Goal: Task Accomplishment & Management: Manage account settings

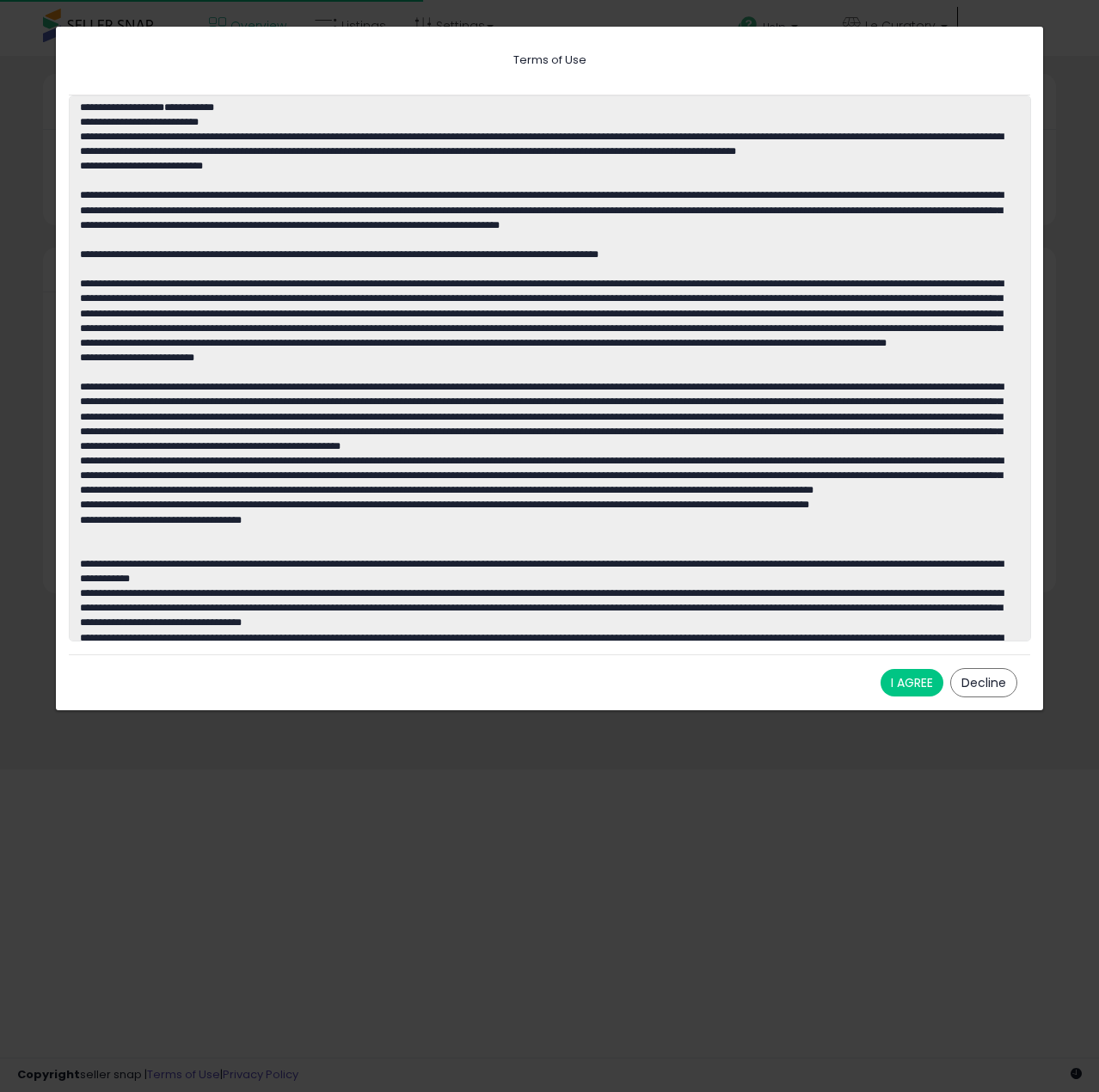
scroll to position [239, 545]
click at [887, 686] on button "I AGREE" at bounding box center [912, 682] width 63 height 27
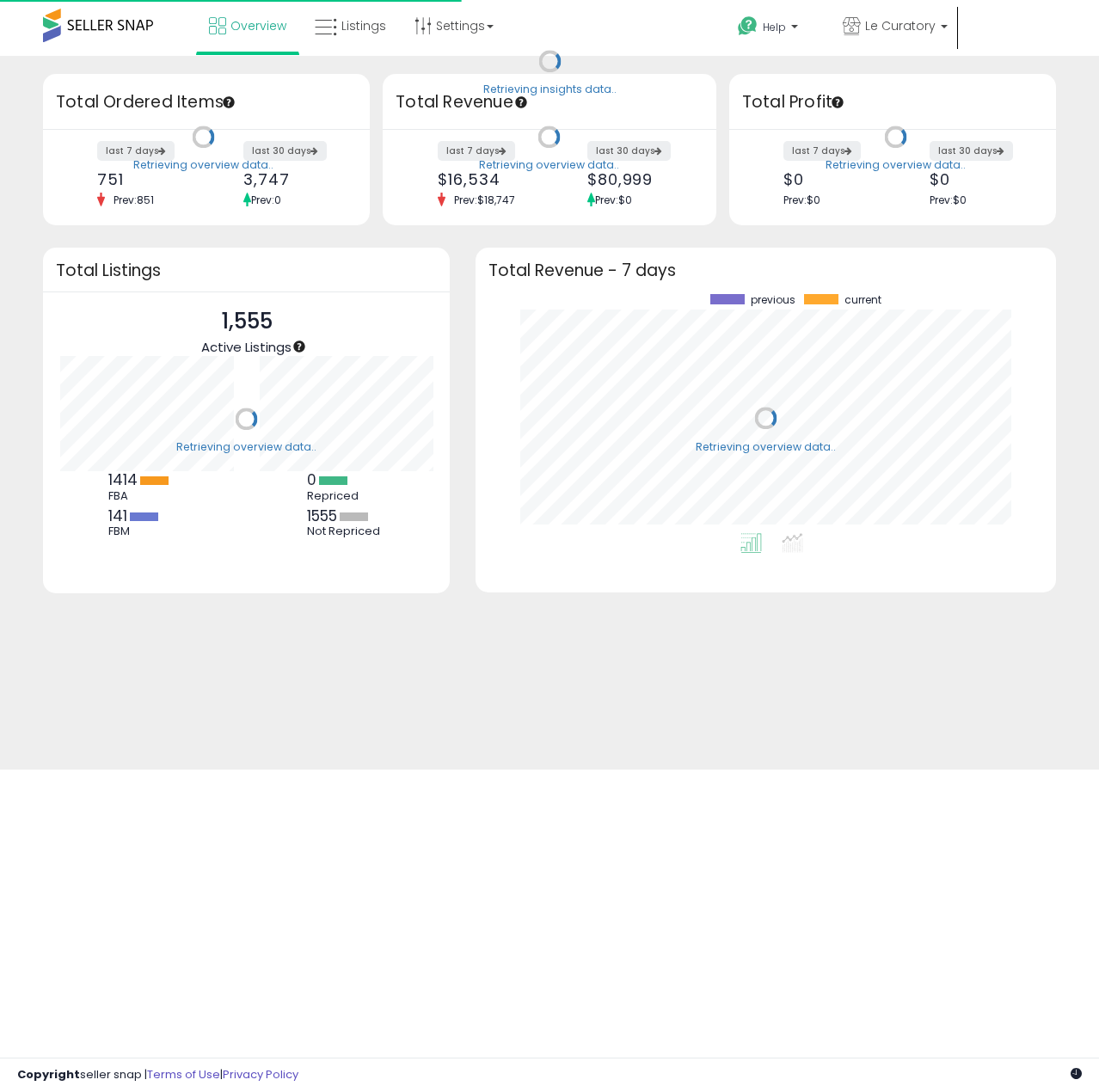
scroll to position [239, 545]
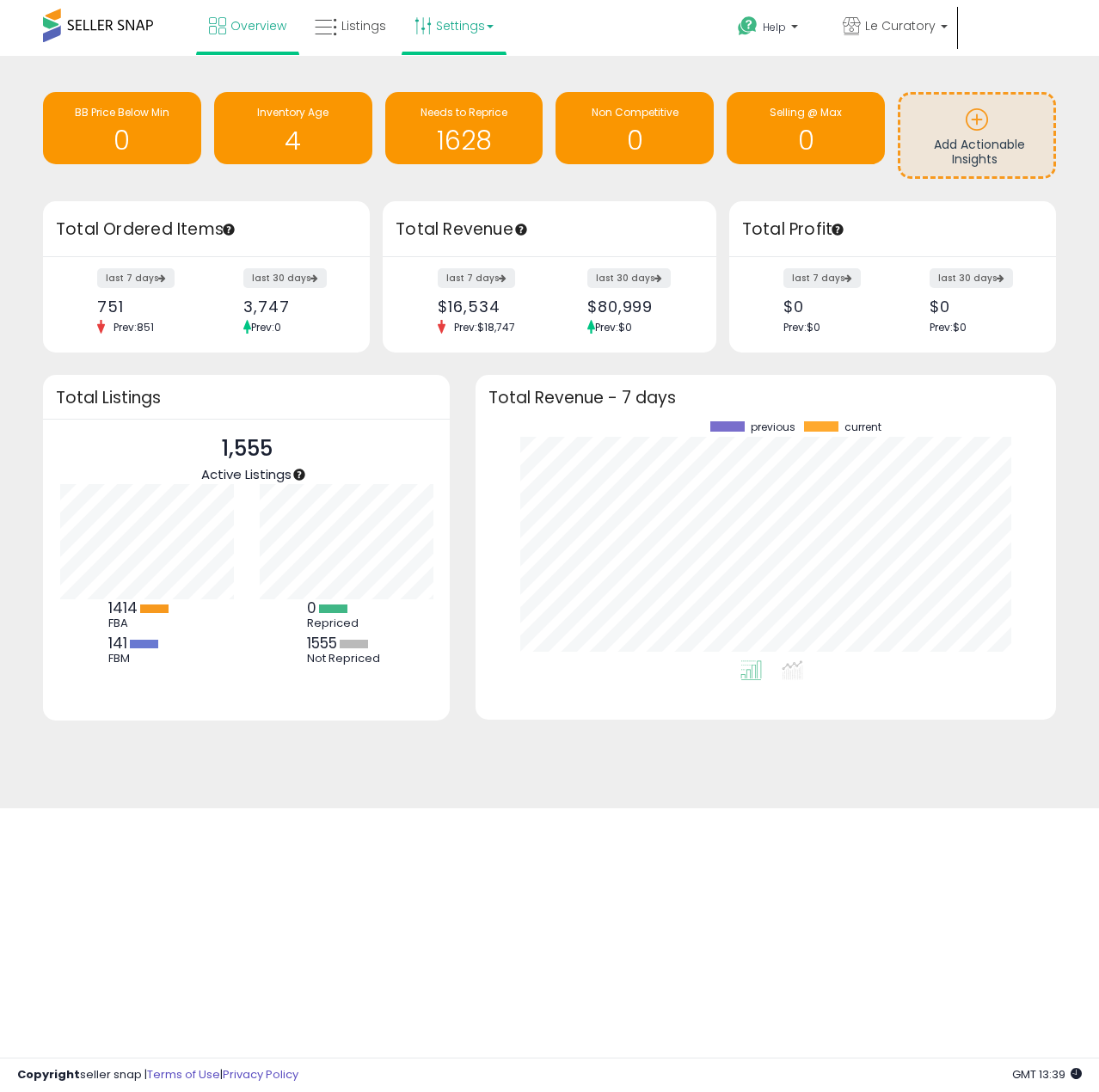
click at [475, 34] on link "Settings" at bounding box center [454, 25] width 105 height 52
click at [477, 81] on link "Store settings" at bounding box center [463, 86] width 77 height 16
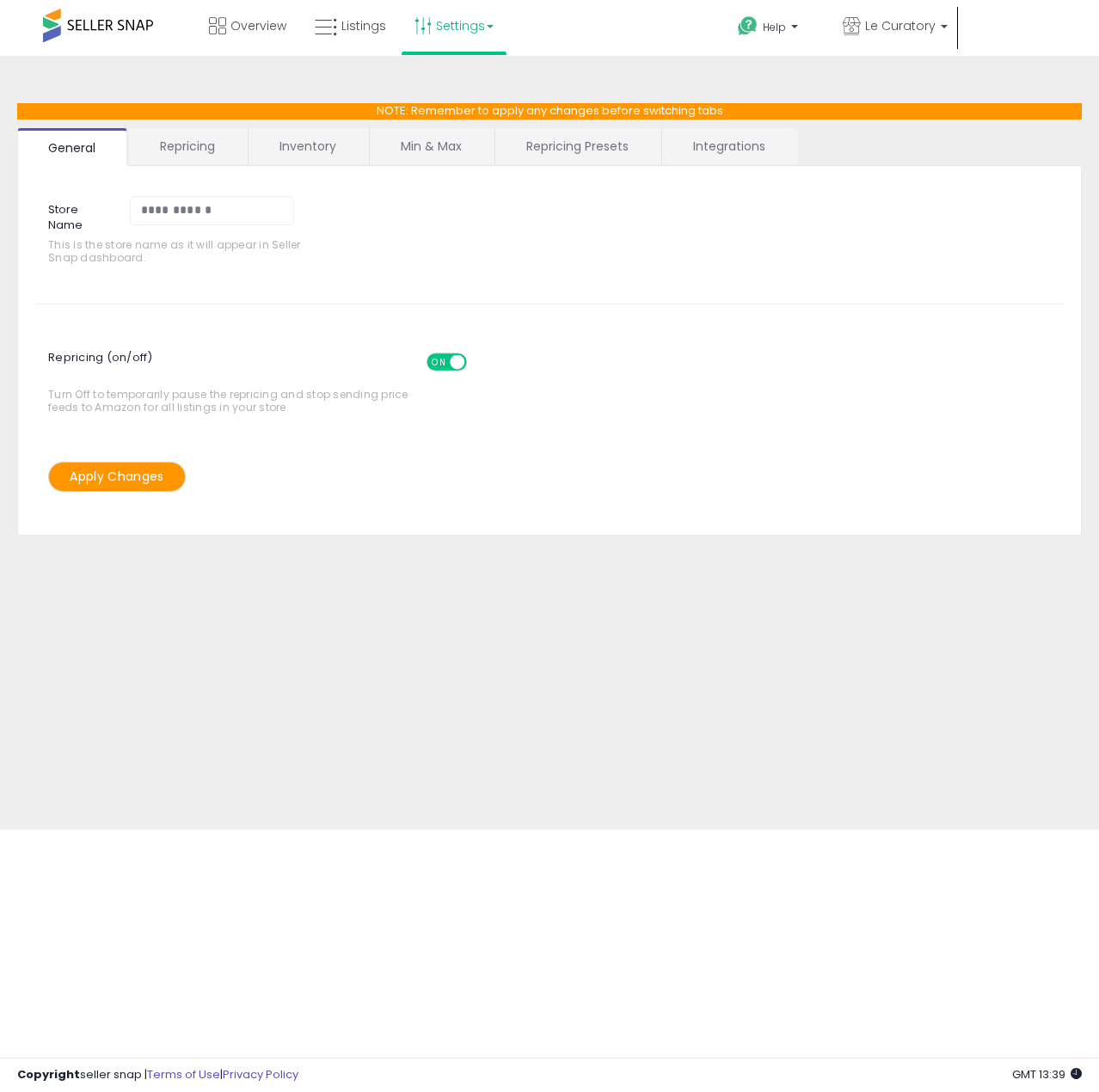
click at [176, 140] on link "Repricing" at bounding box center [187, 146] width 117 height 36
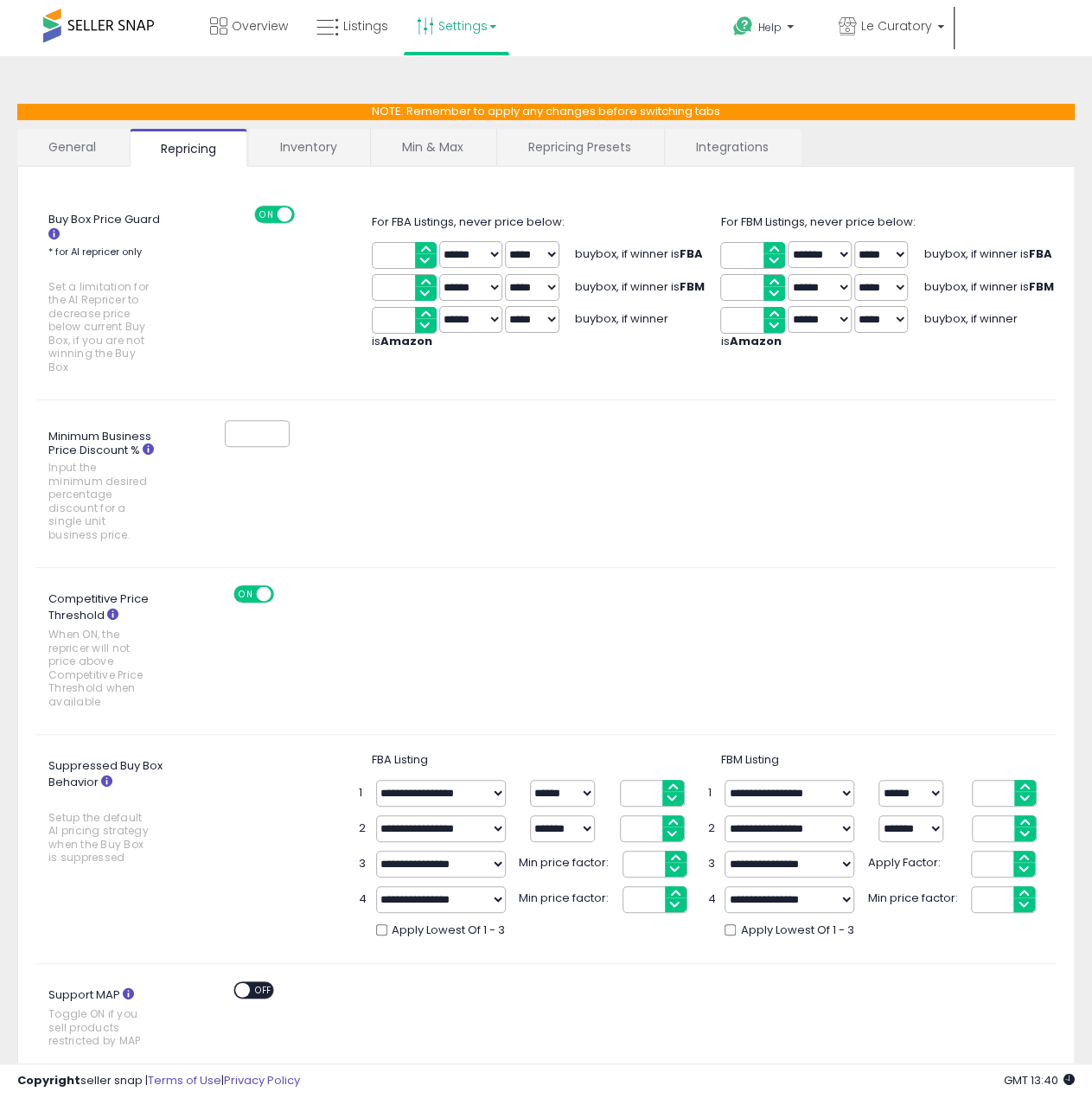
click at [280, 152] on link "Inventory" at bounding box center [308, 146] width 119 height 36
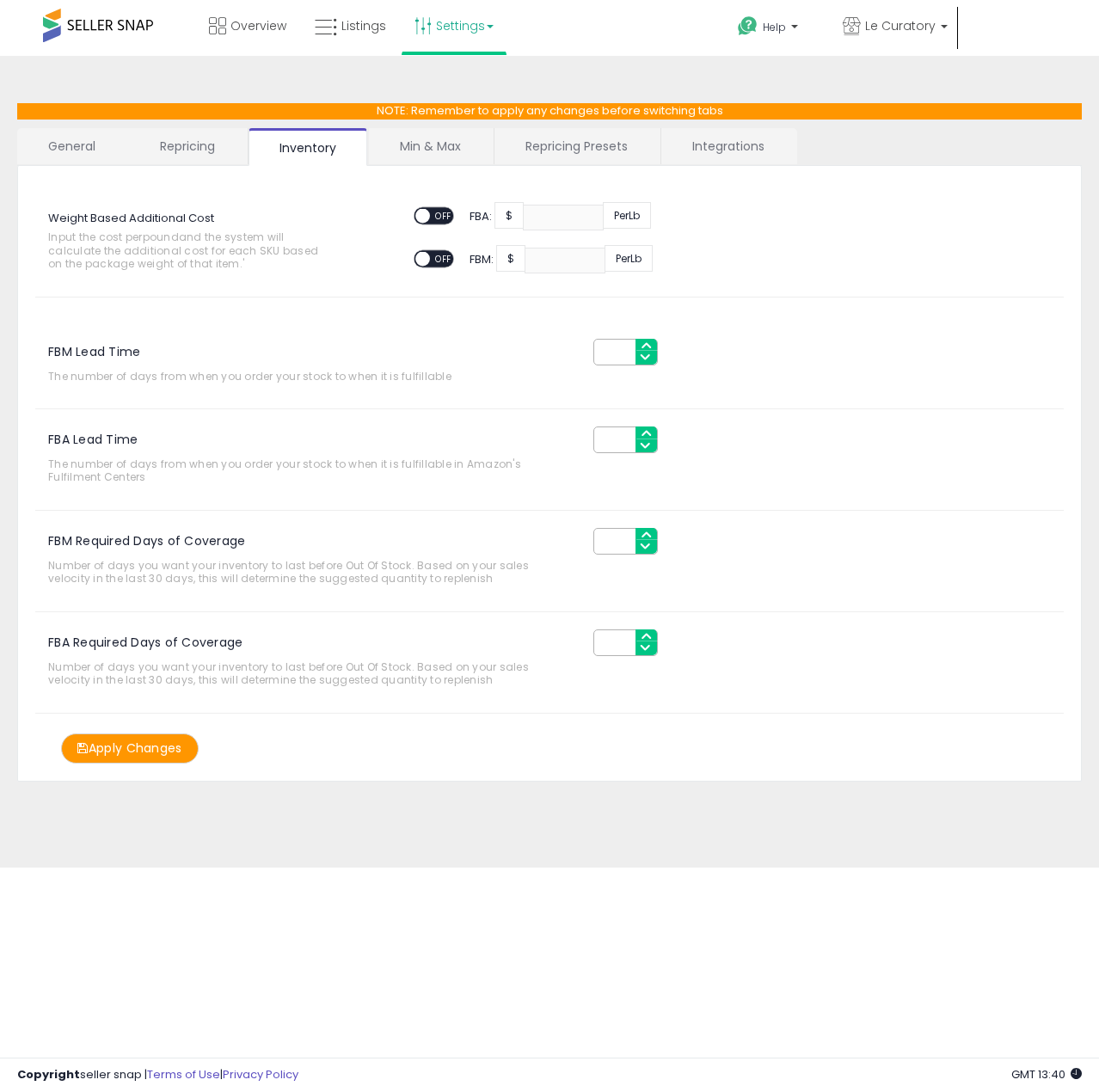
click at [442, 152] on link "Min & Max" at bounding box center [431, 146] width 123 height 36
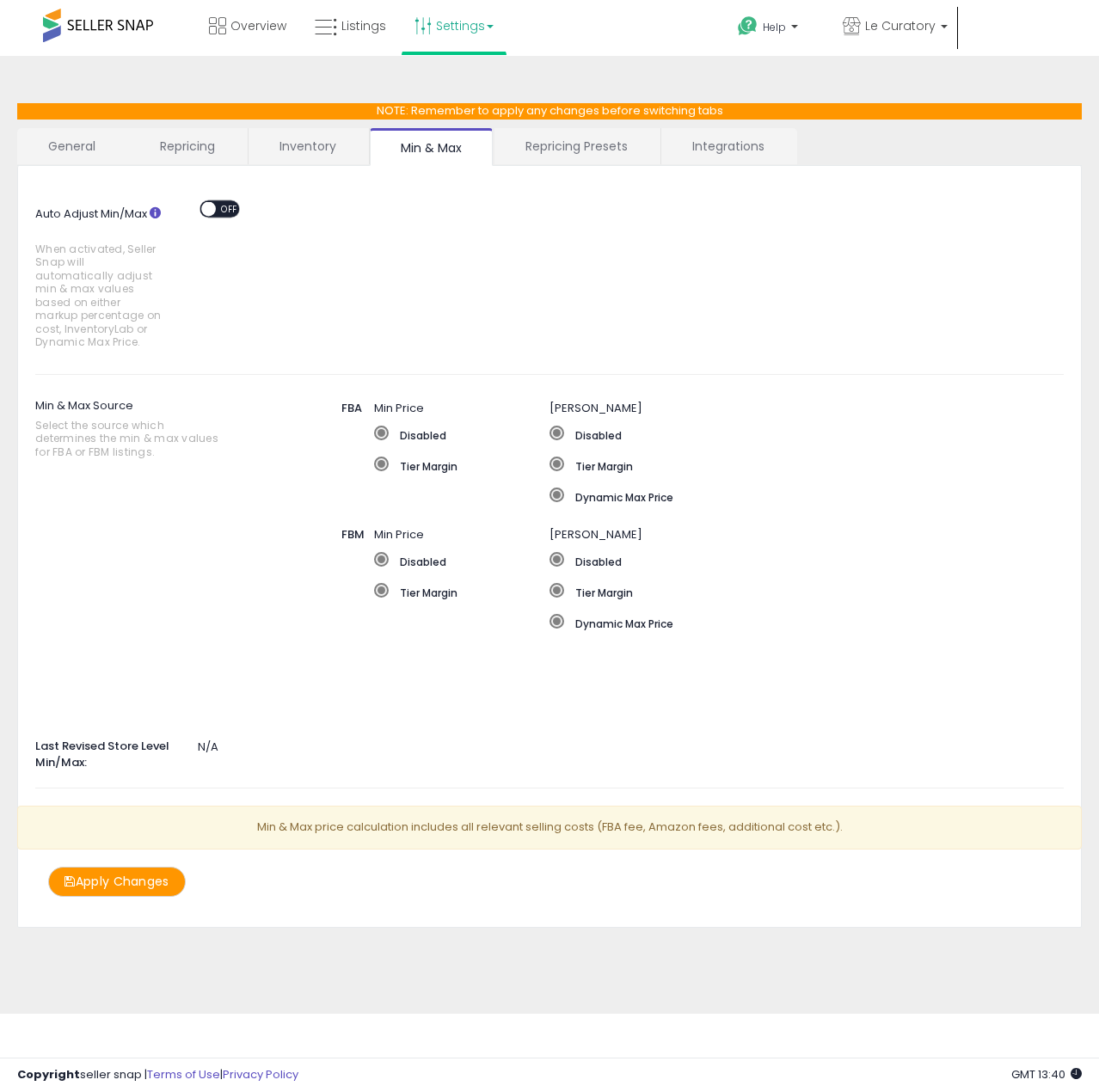
click at [589, 152] on link "Repricing Presets" at bounding box center [576, 146] width 165 height 36
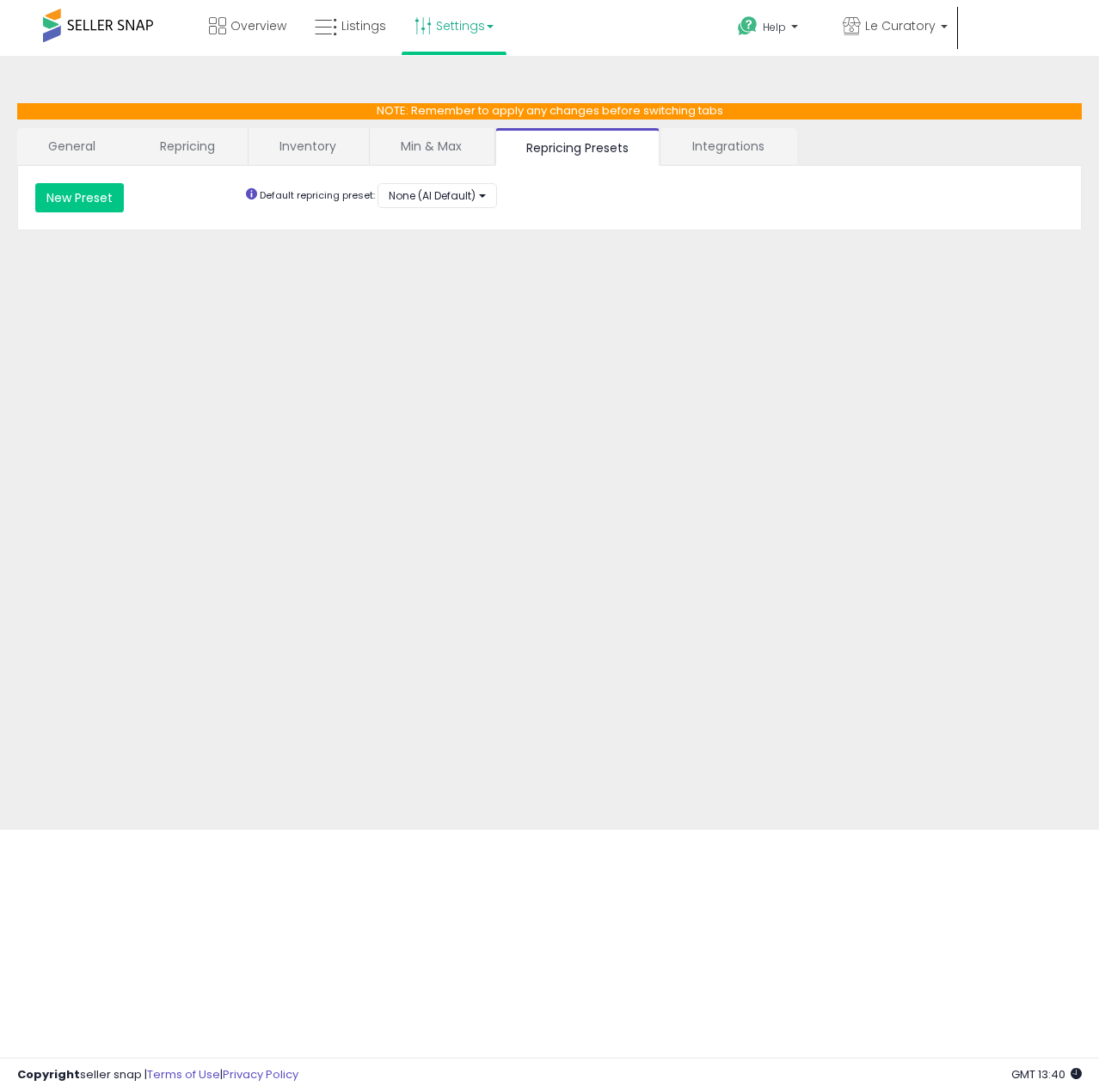
click at [702, 155] on link "Integrations" at bounding box center [729, 146] width 134 height 36
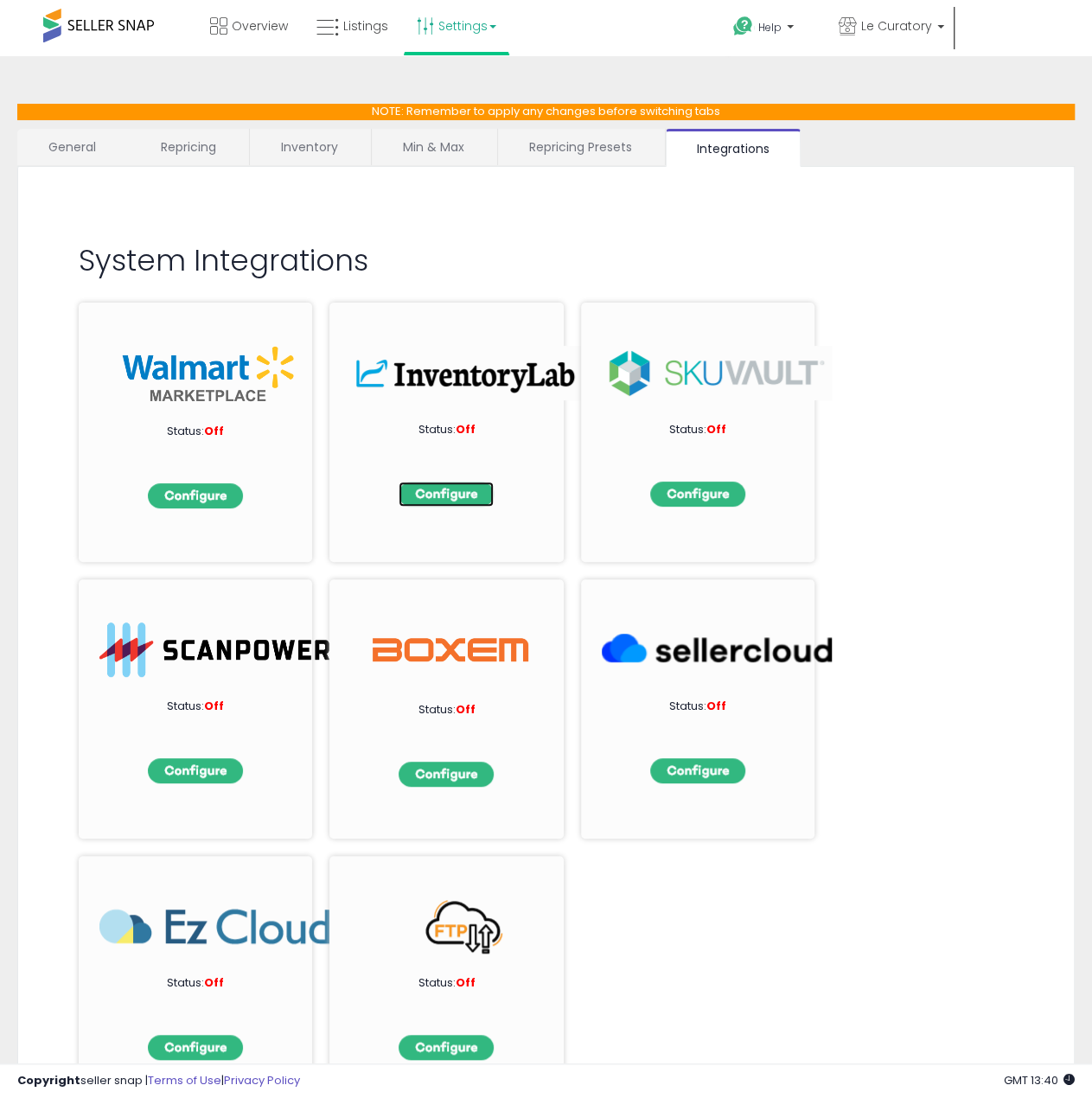
click at [445, 492] on img at bounding box center [446, 494] width 95 height 26
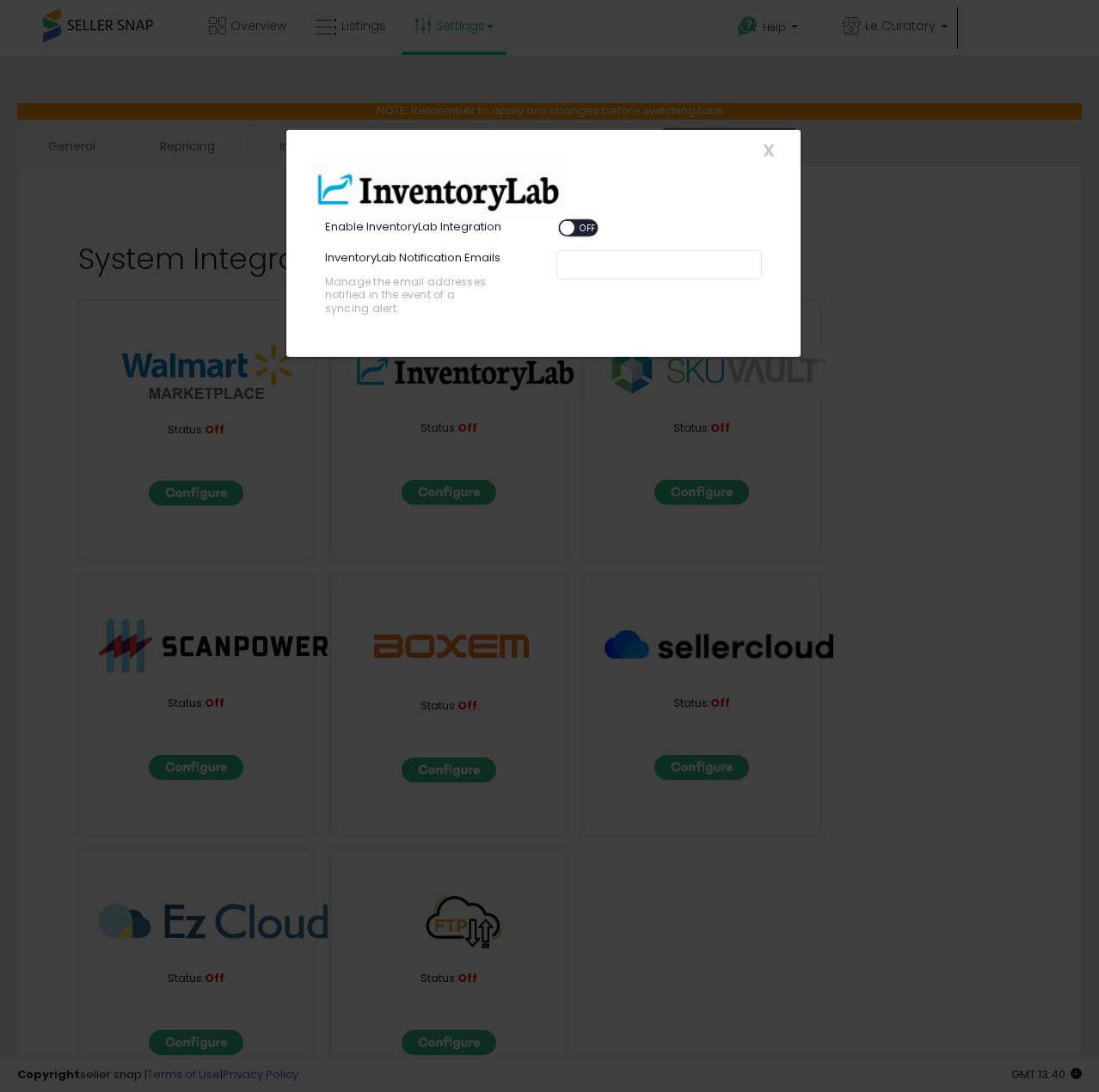
click at [579, 221] on div "ON OFF" at bounding box center [558, 228] width 40 height 15
click at [583, 227] on span "OFF" at bounding box center [588, 228] width 27 height 15
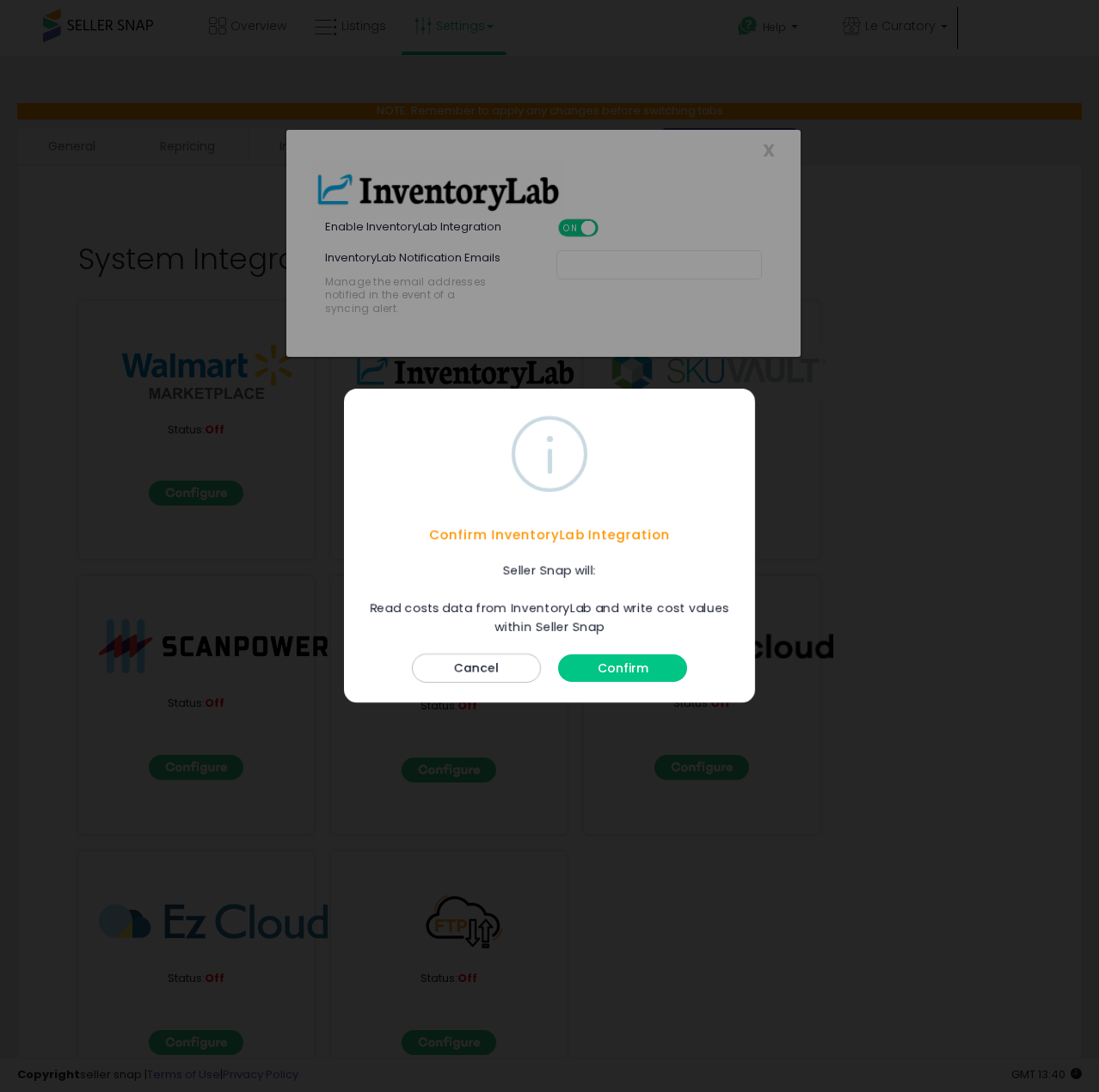
click at [614, 668] on button "Confirm" at bounding box center [622, 668] width 129 height 27
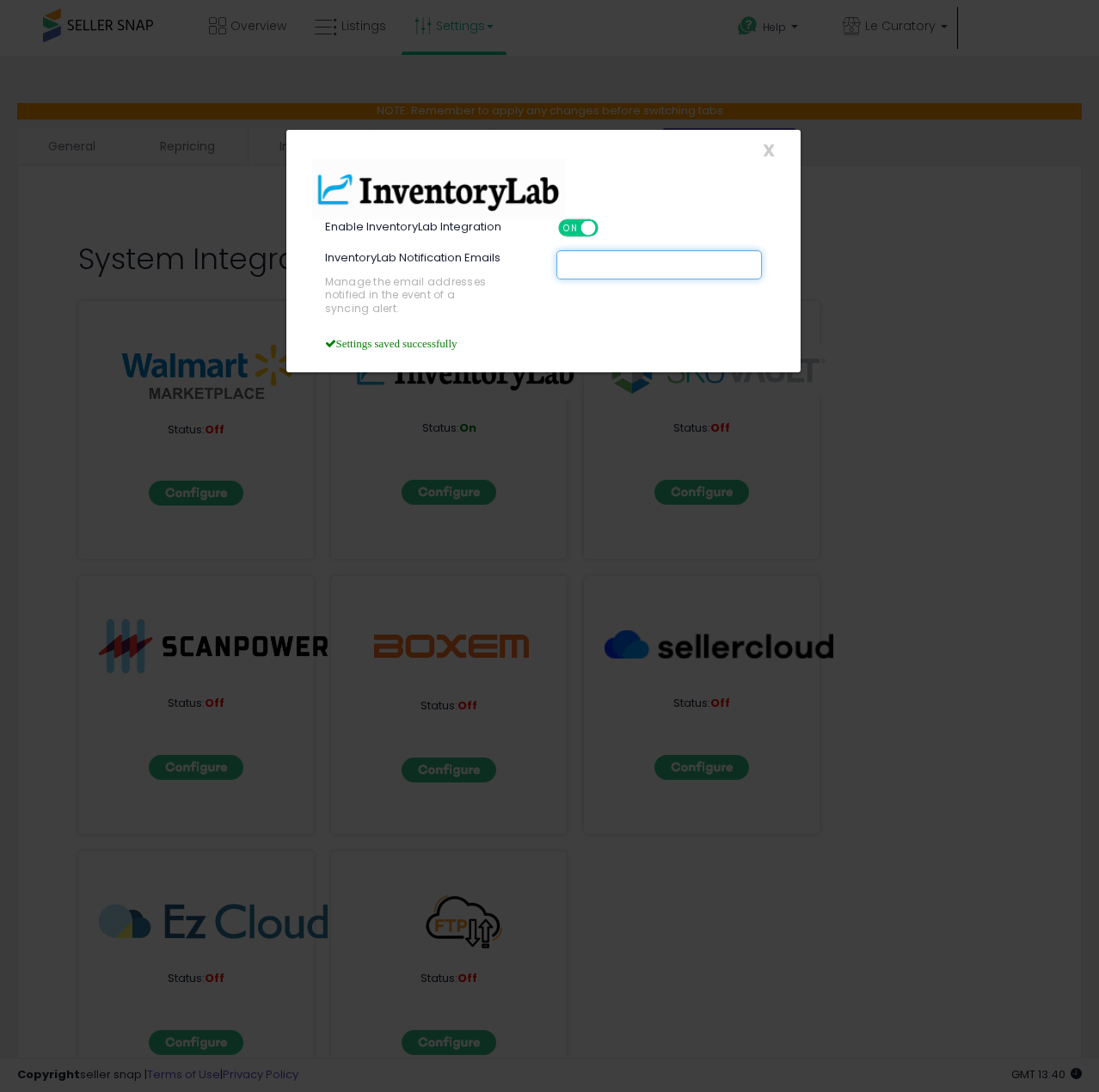
click at [599, 267] on input "text" at bounding box center [697, 265] width 258 height 17
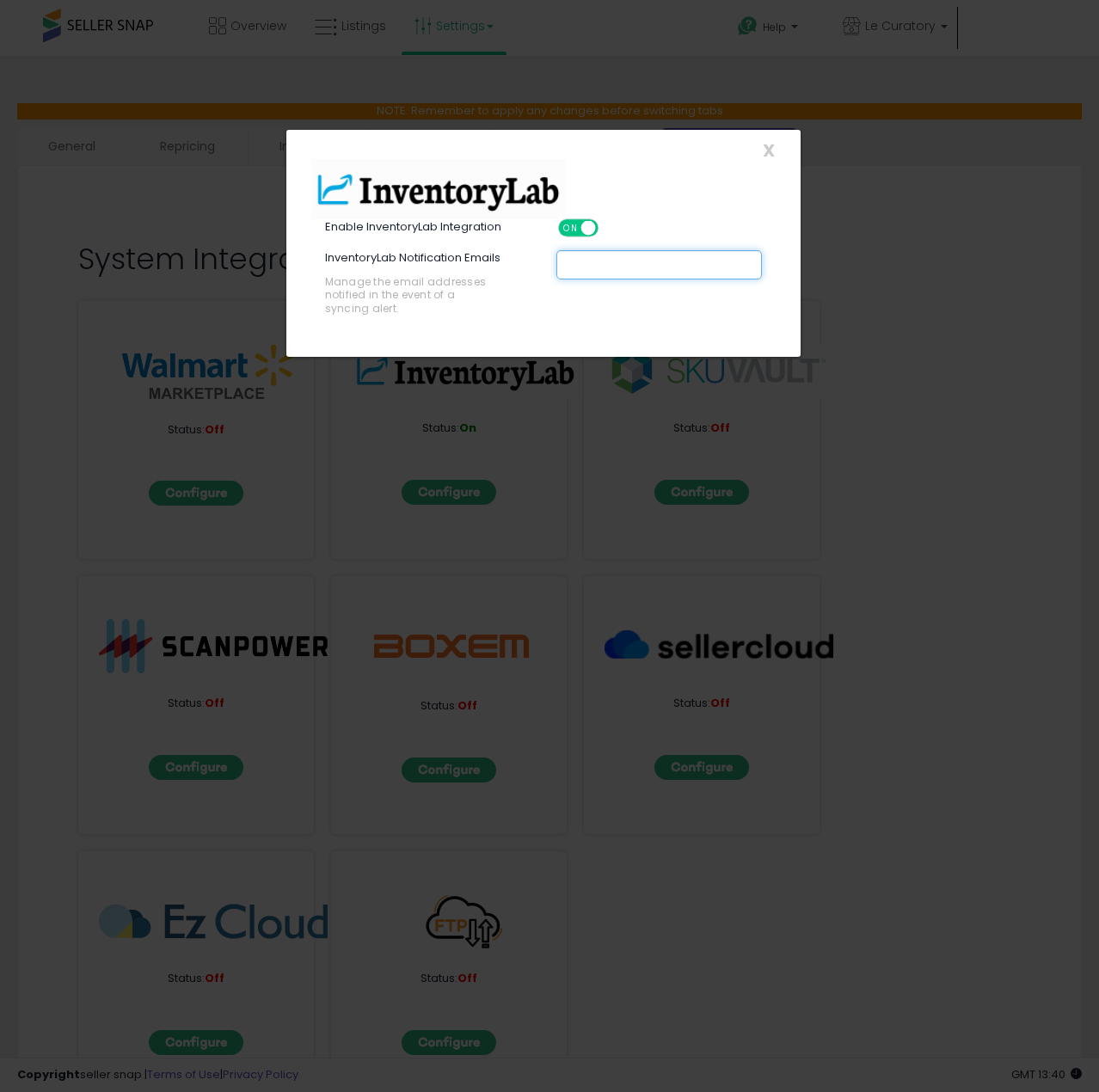
type input "**********"
click at [589, 323] on div "**********" at bounding box center [543, 293] width 489 height 86
click at [699, 195] on div at bounding box center [543, 189] width 489 height 60
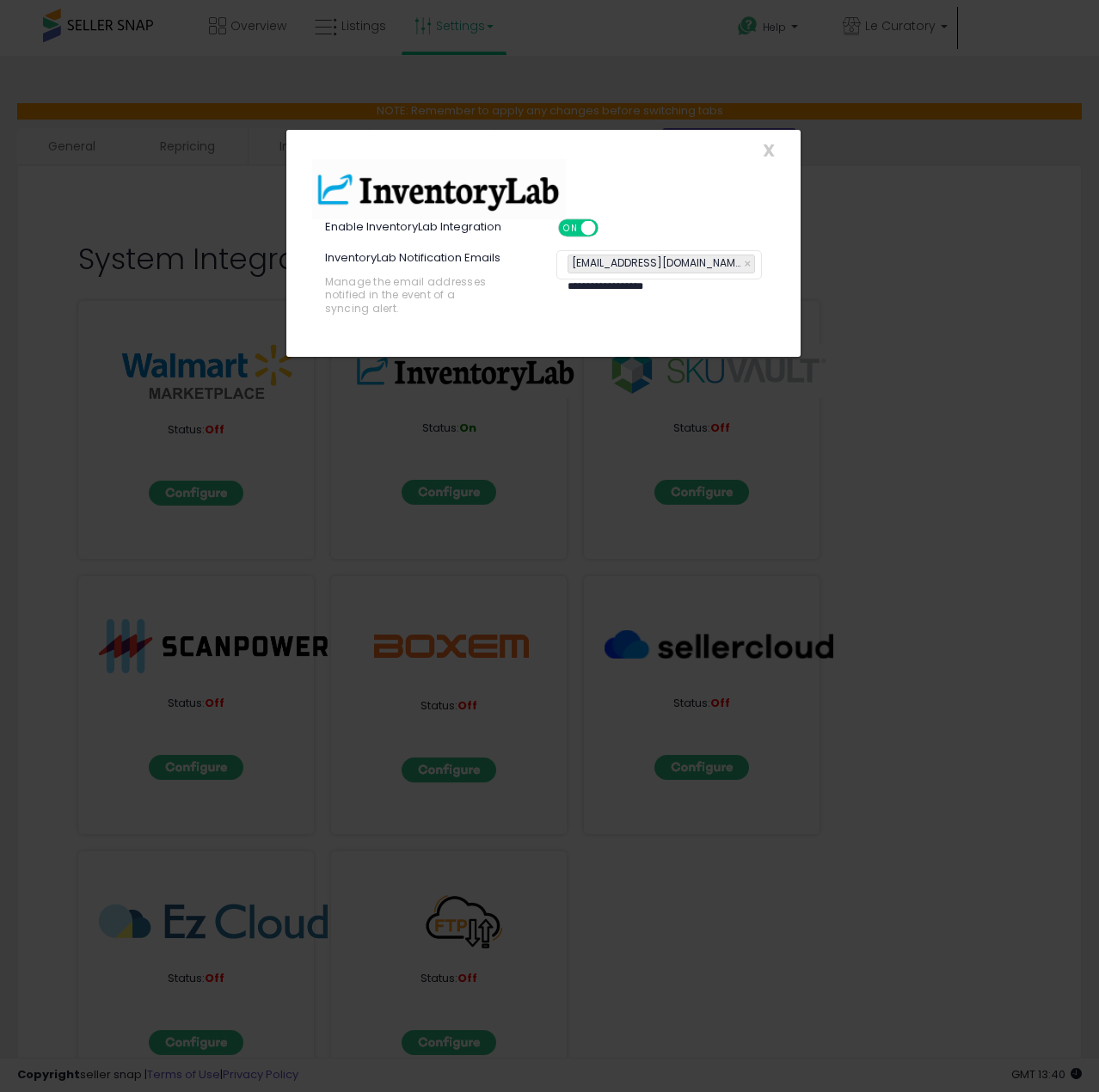
click at [639, 280] on input "**********" at bounding box center [697, 287] width 258 height 17
click at [581, 310] on div "**********" at bounding box center [543, 293] width 489 height 86
click at [545, 330] on div "**********" at bounding box center [543, 293] width 489 height 86
click at [542, 328] on div "InventoryLab Notification Emails Manage the email addresses notified in the eve…" at bounding box center [428, 292] width 231 height 86
click at [538, 329] on div "InventoryLab Notification Emails Manage the email addresses notified in the eve…" at bounding box center [428, 292] width 231 height 86
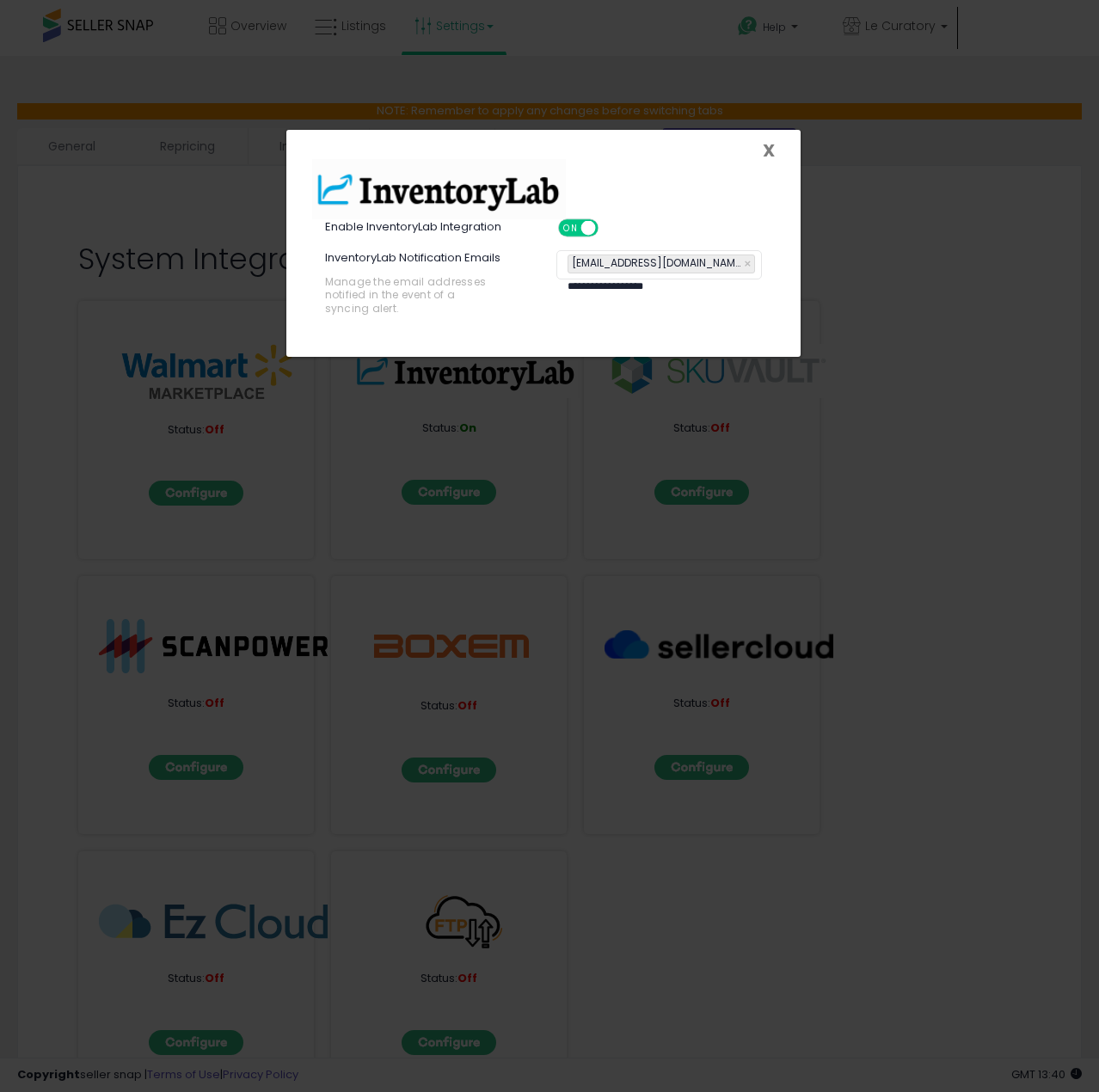
drag, startPoint x: 767, startPoint y: 149, endPoint x: 437, endPoint y: 45, distance: 346.0
click at [437, 45] on div "**********" at bounding box center [549, 546] width 1099 height 1092
click at [768, 146] on span "X" at bounding box center [769, 150] width 12 height 24
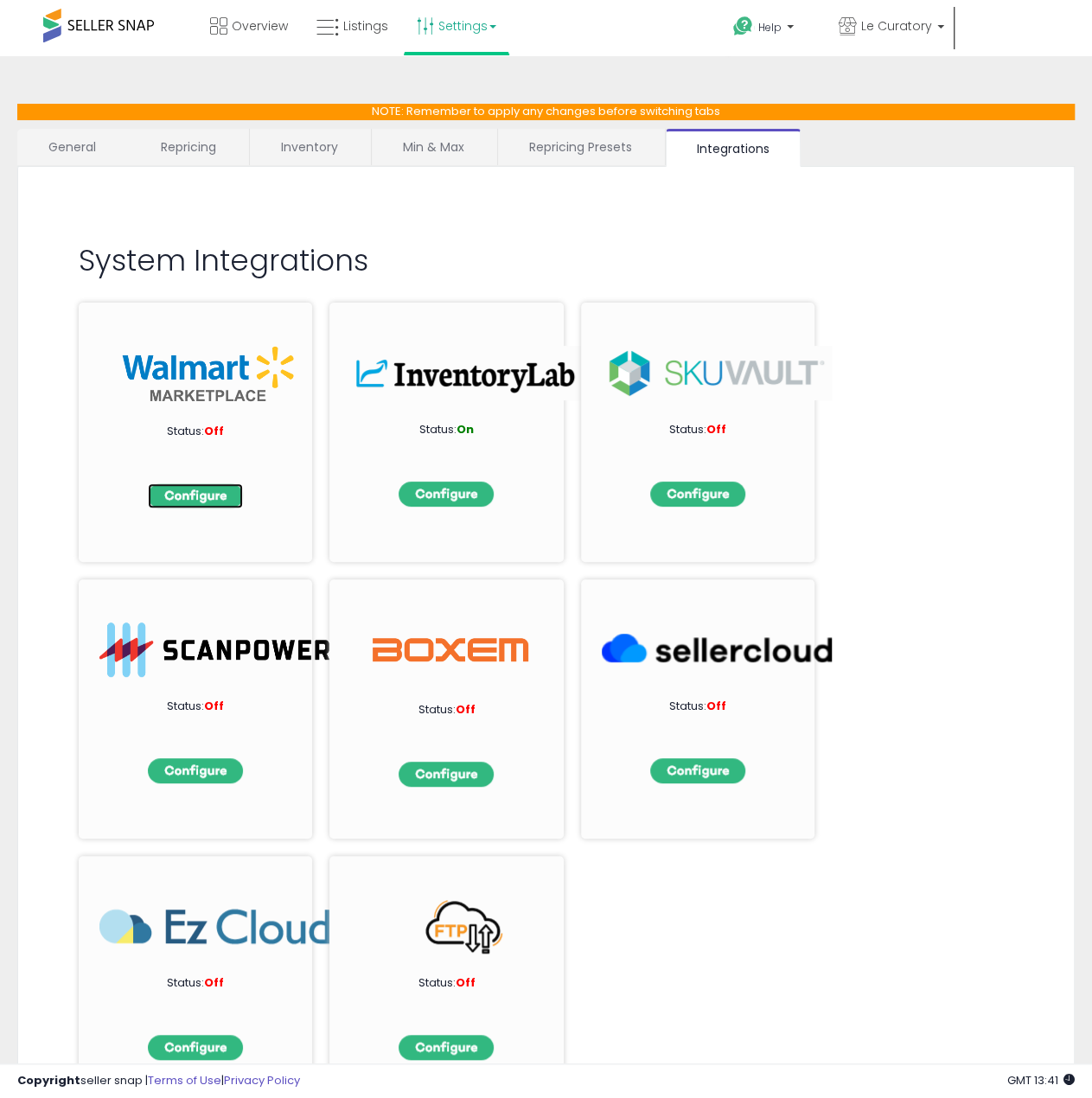
click at [209, 497] on img at bounding box center [195, 495] width 95 height 26
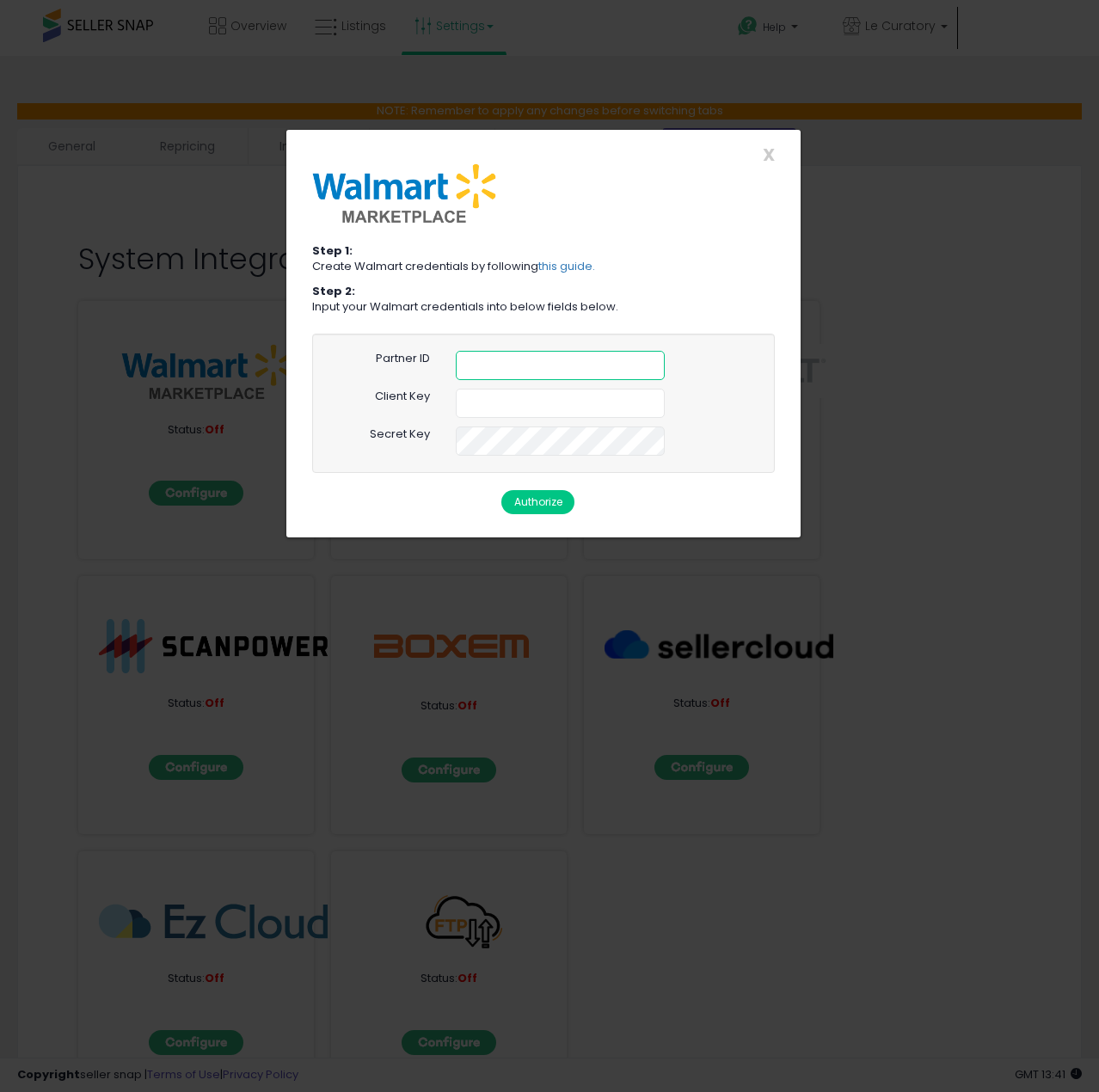
click at [493, 367] on input "text" at bounding box center [560, 365] width 209 height 29
click at [502, 361] on input "text" at bounding box center [560, 365] width 209 height 29
click at [481, 402] on input "text" at bounding box center [560, 403] width 209 height 29
click at [473, 398] on input "text" at bounding box center [560, 403] width 209 height 29
paste input "**********"
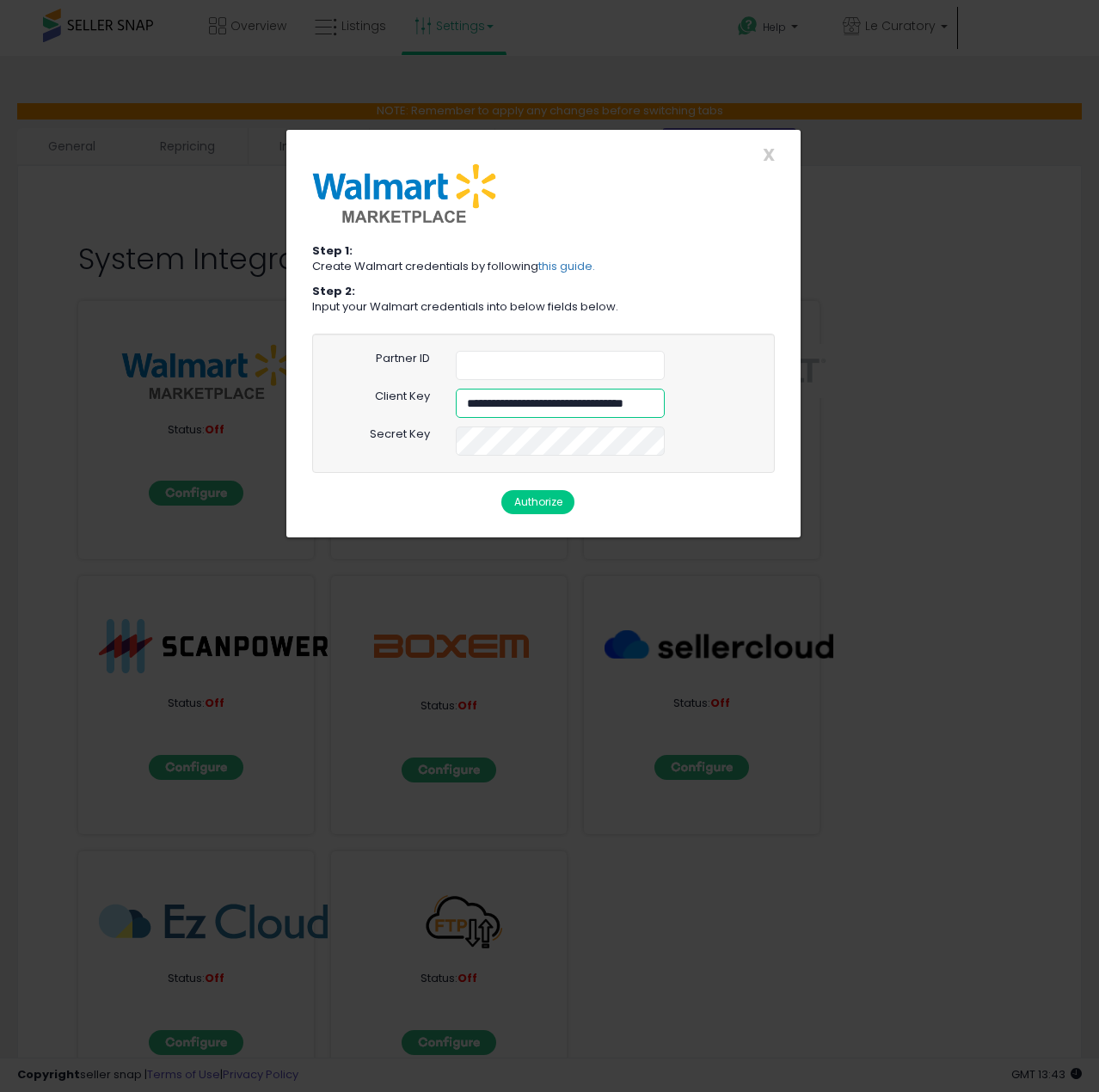
scroll to position [0, 83]
type input "**********"
click at [570, 260] on link "this guide." at bounding box center [567, 265] width 56 height 16
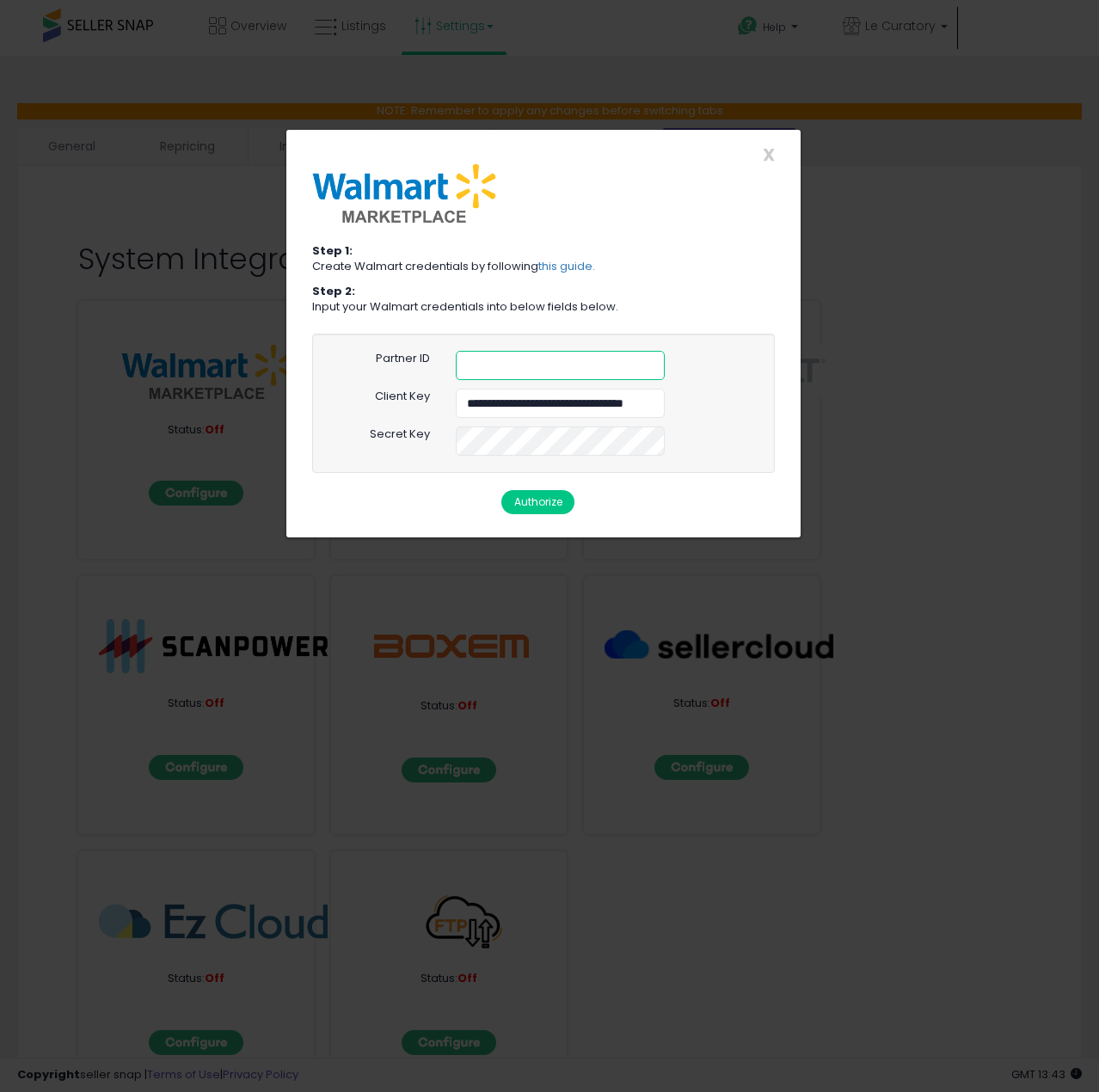
click at [479, 359] on input "text" at bounding box center [560, 365] width 209 height 29
paste input "**********"
type input "**********"
click at [520, 500] on button "Authorize" at bounding box center [538, 503] width 73 height 24
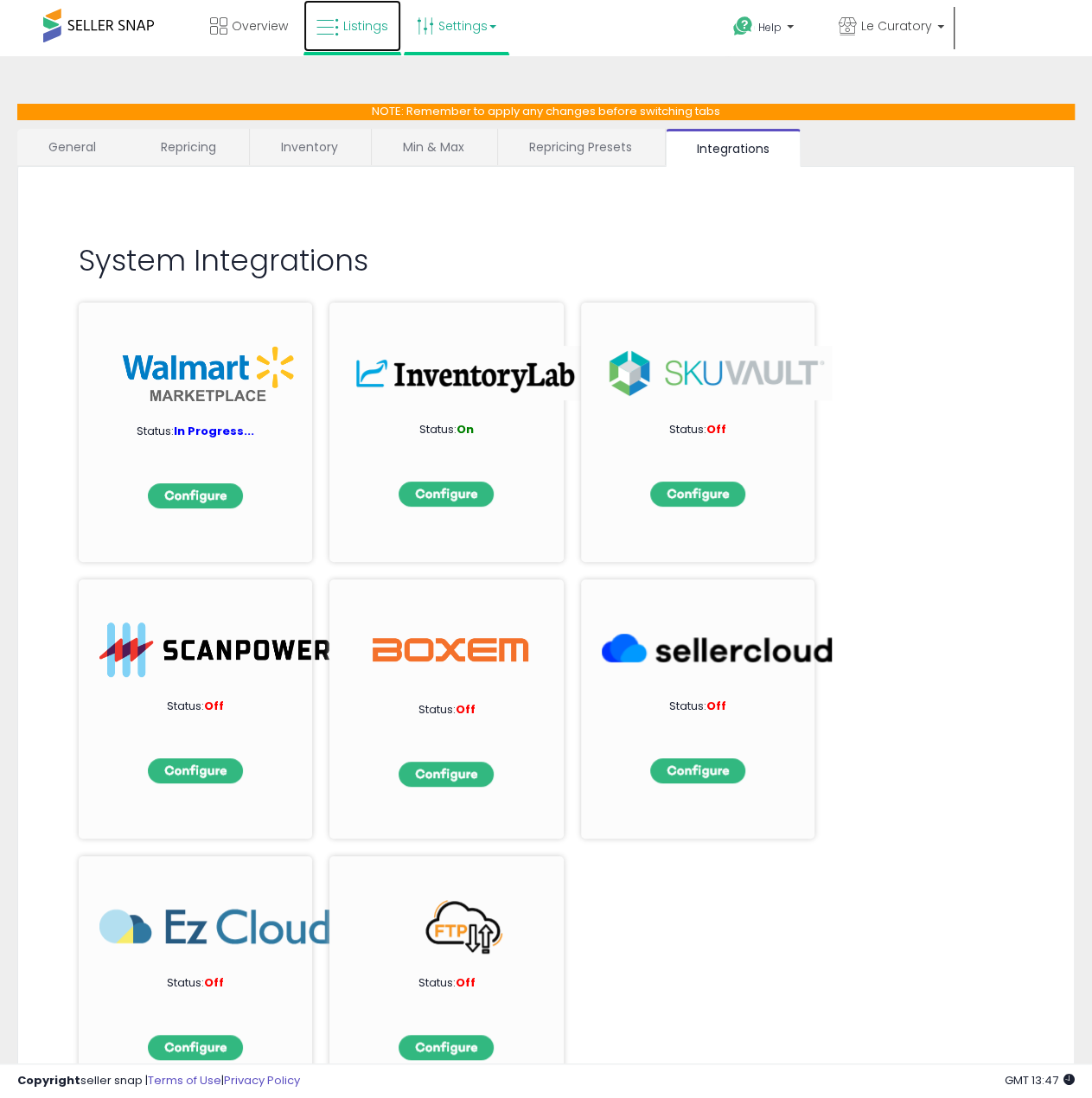
click at [354, 21] on span "Listings" at bounding box center [366, 26] width 45 height 17
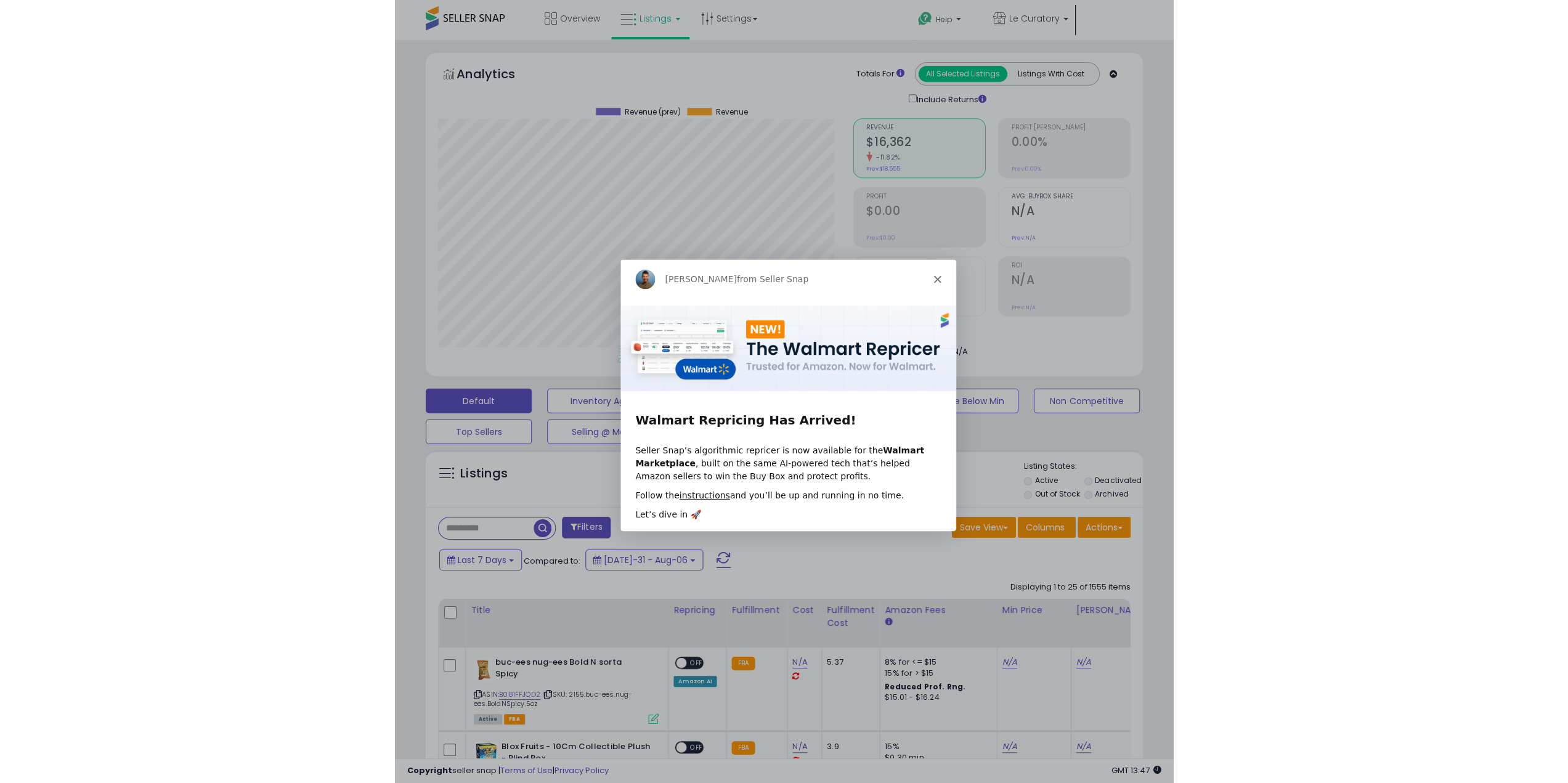
scroll to position [252, 414]
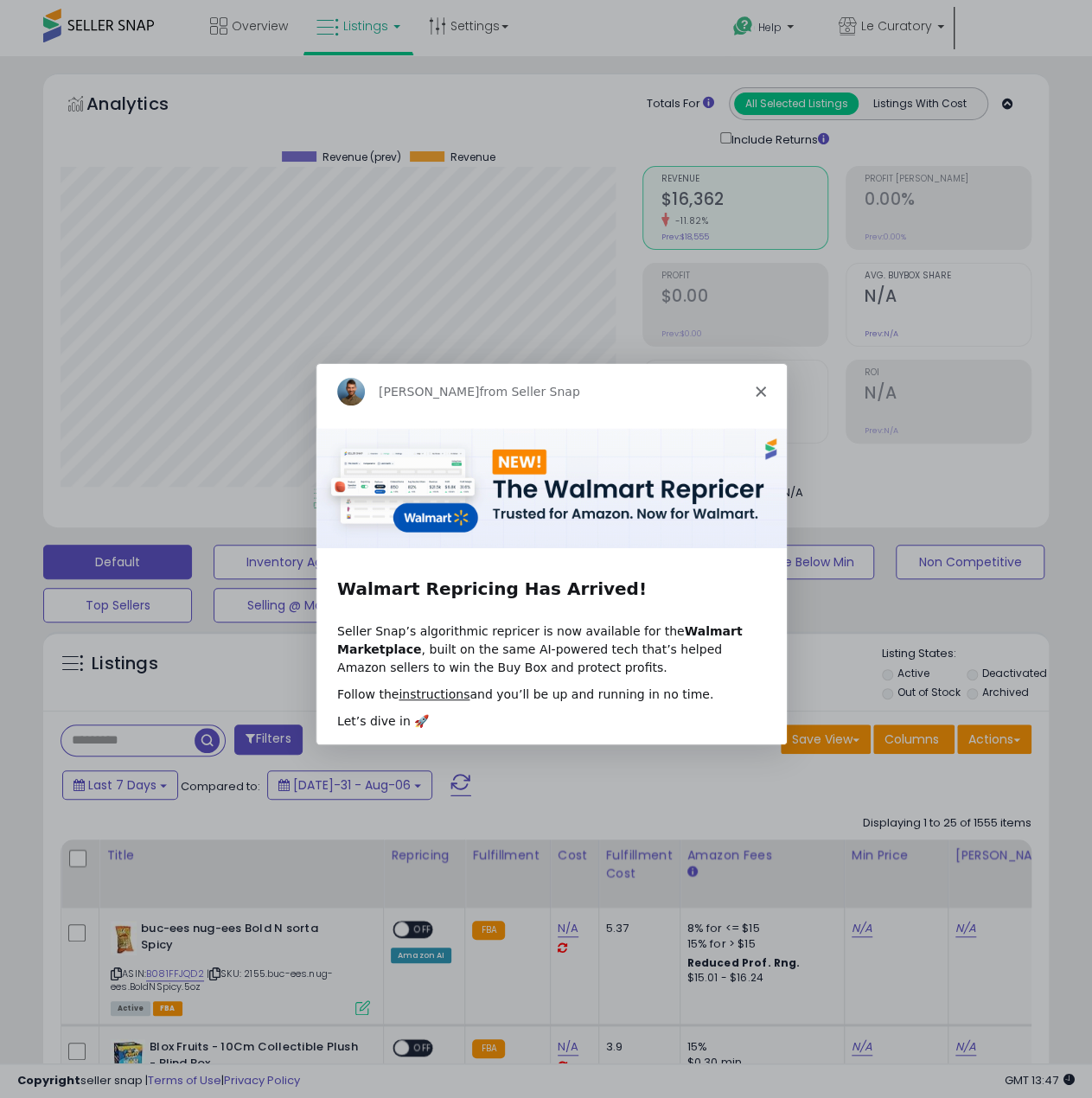
click at [757, 390] on polygon "Close" at bounding box center [759, 390] width 10 height 10
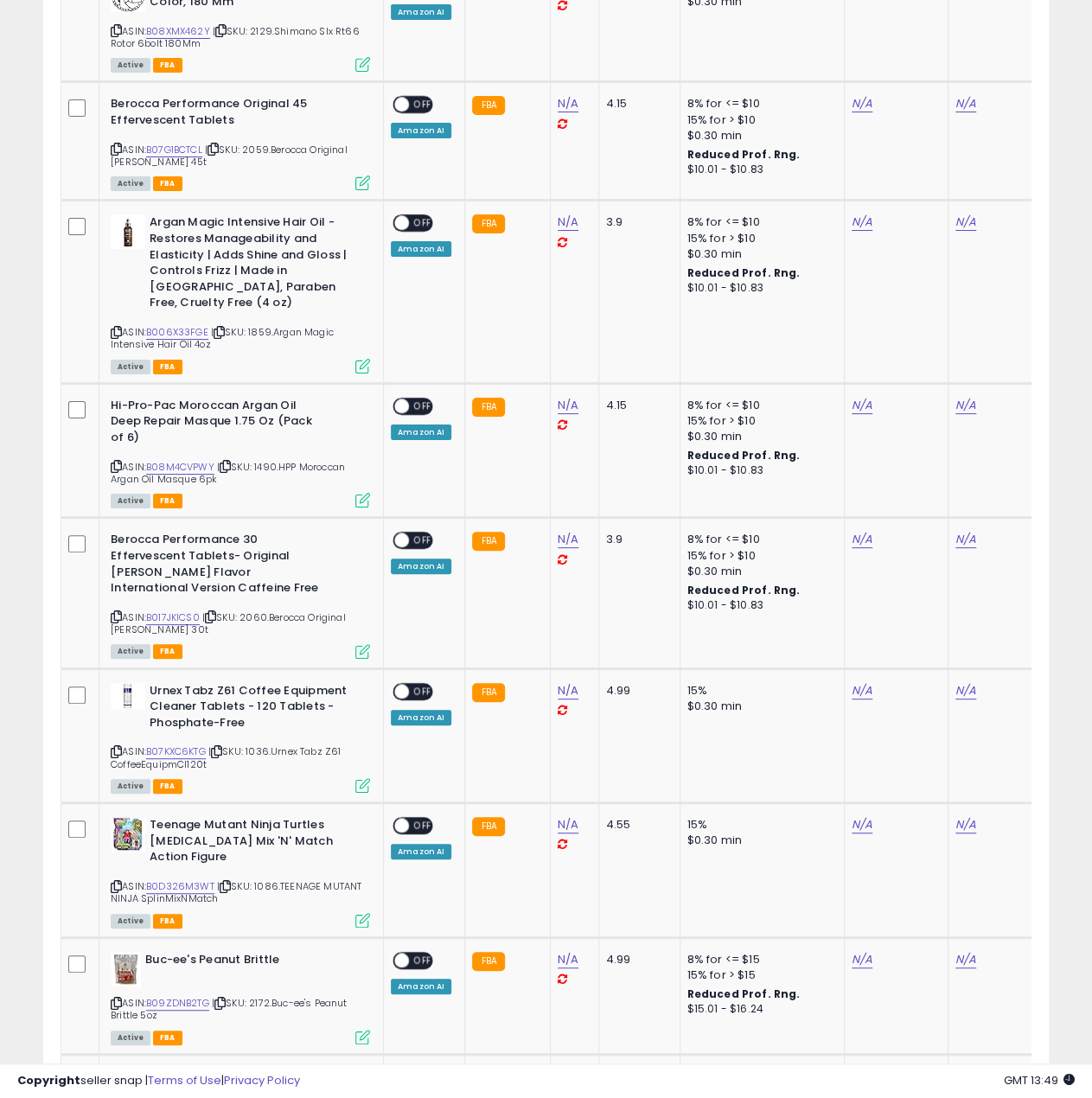
scroll to position [3321, 0]
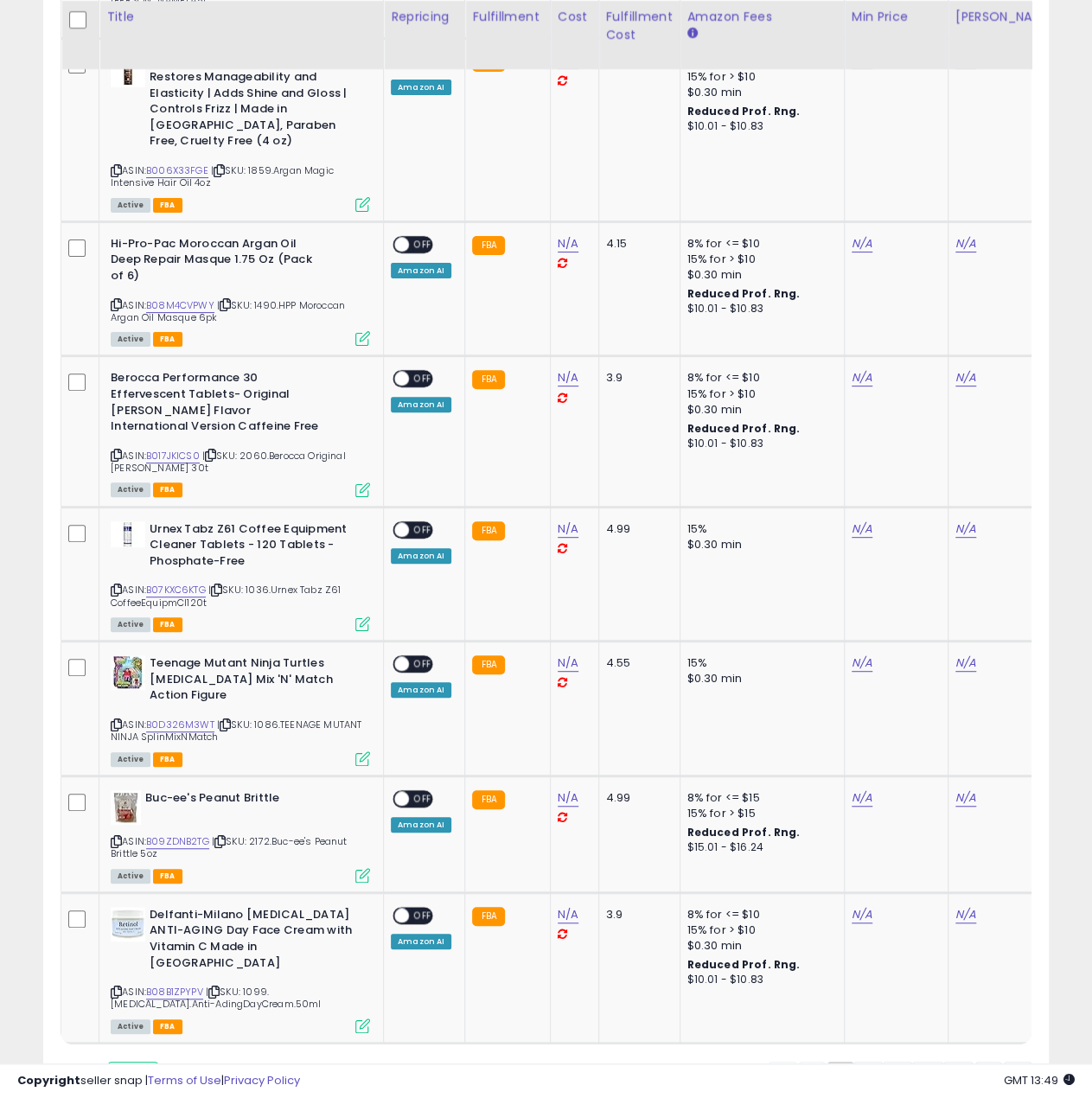
click at [140, 1062] on select "** **" at bounding box center [132, 1076] width 52 height 29
select select "**"
click at [109, 1062] on select "** **" at bounding box center [132, 1076] width 52 height 29
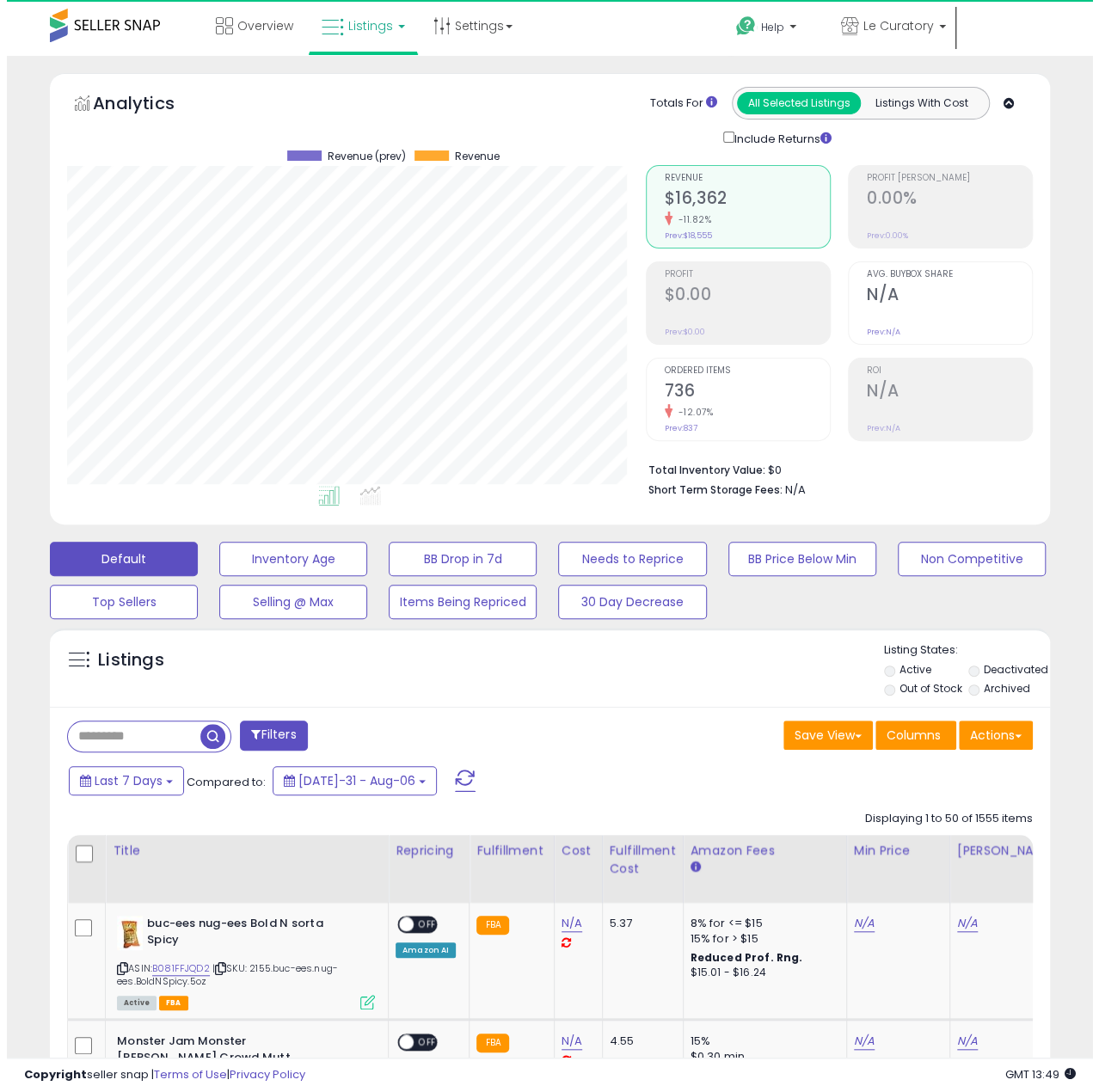
scroll to position [859456, 859560]
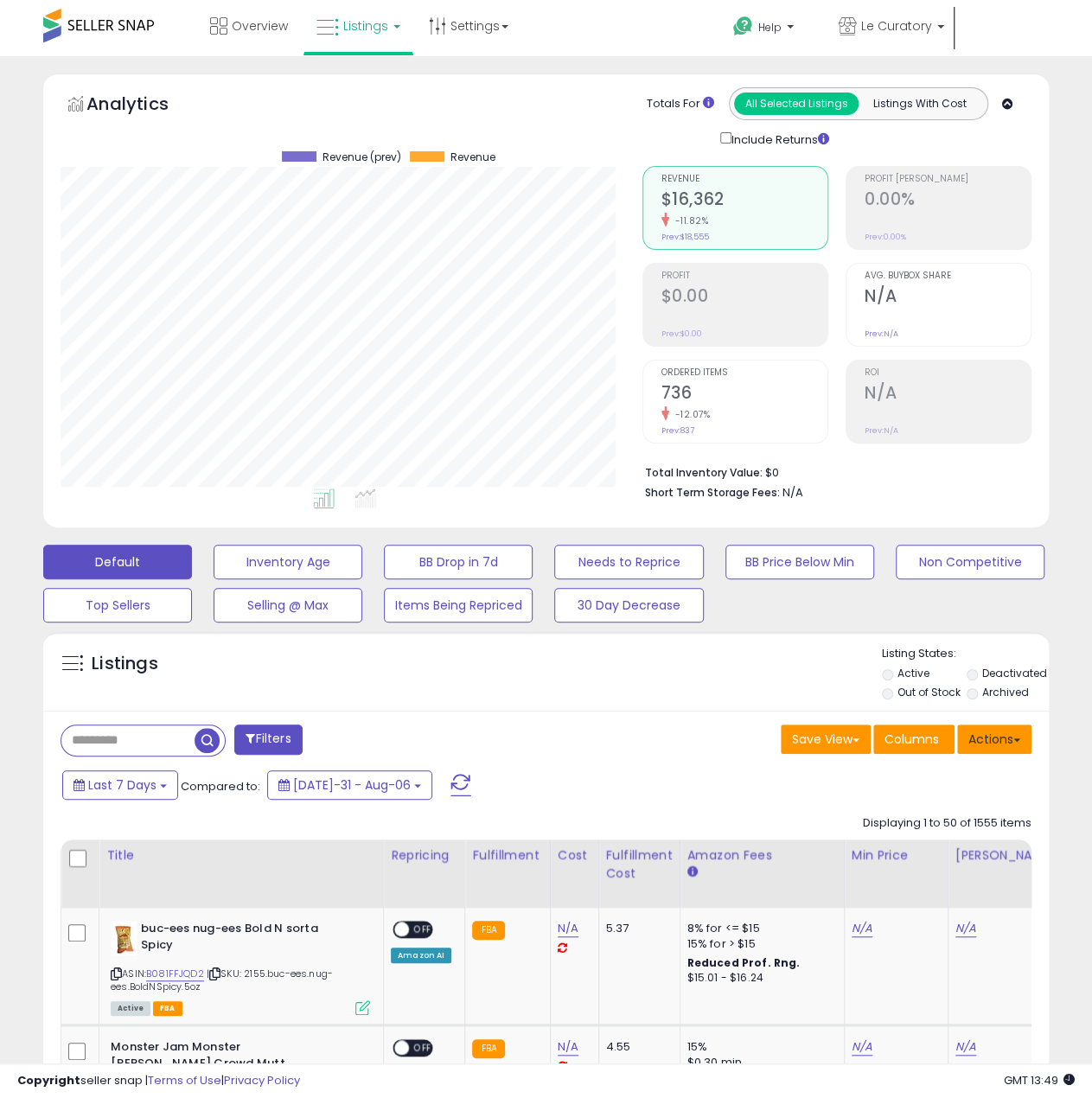
click at [1000, 744] on button "Actions" at bounding box center [994, 739] width 75 height 29
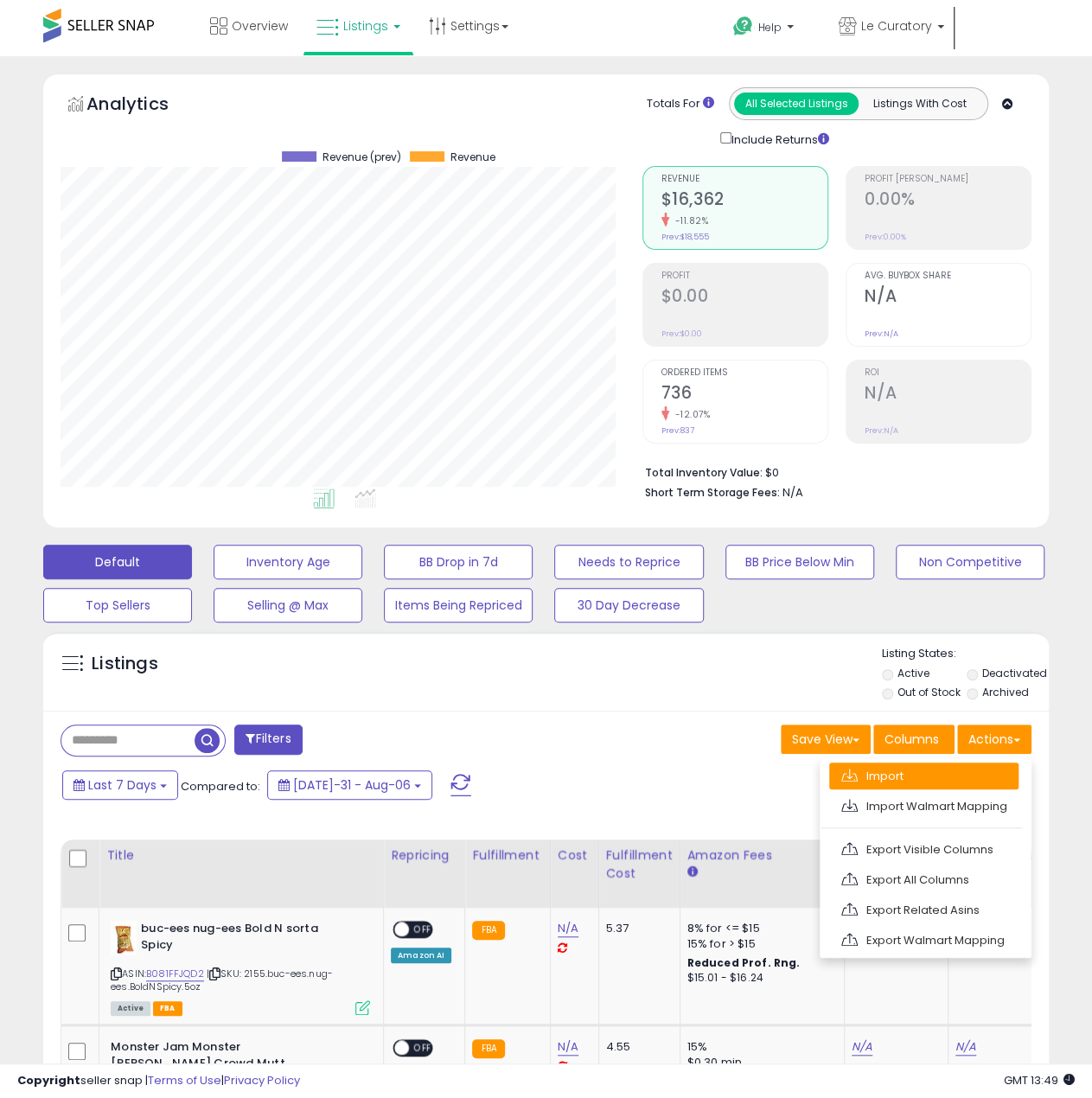
click at [886, 770] on link "Import" at bounding box center [923, 776] width 189 height 26
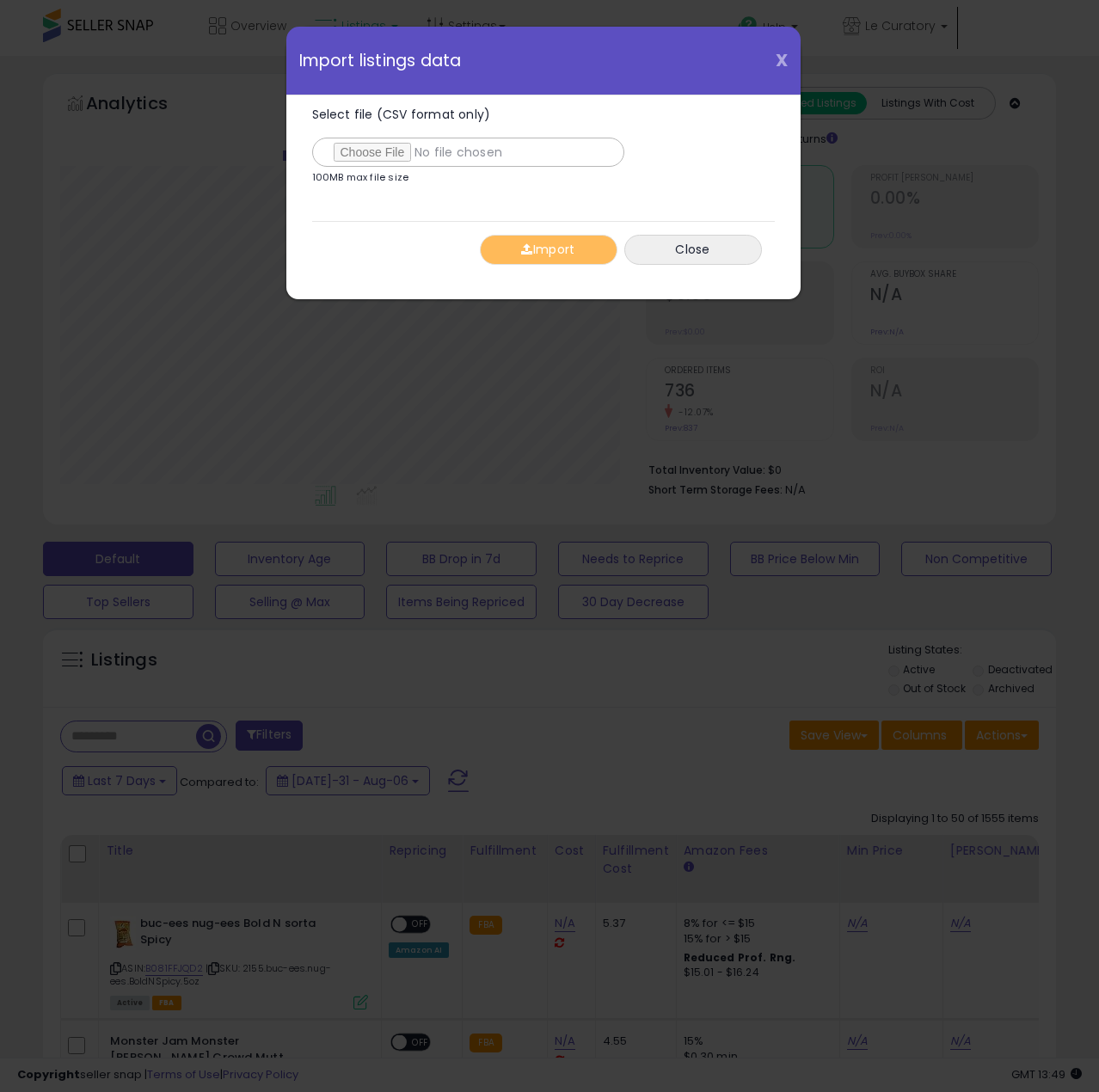
click at [777, 61] on span "X" at bounding box center [781, 60] width 12 height 24
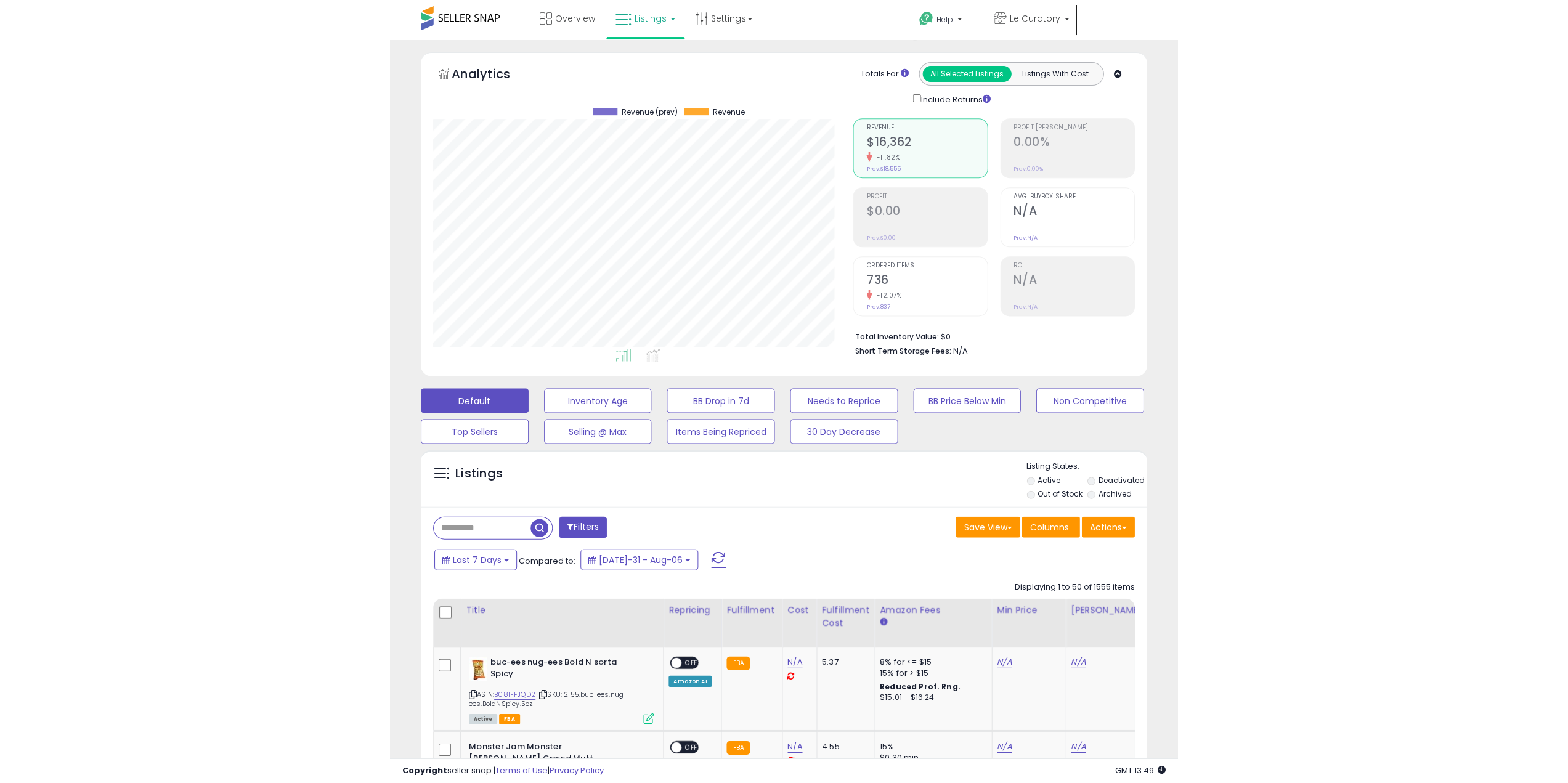
scroll to position [615728, 615823]
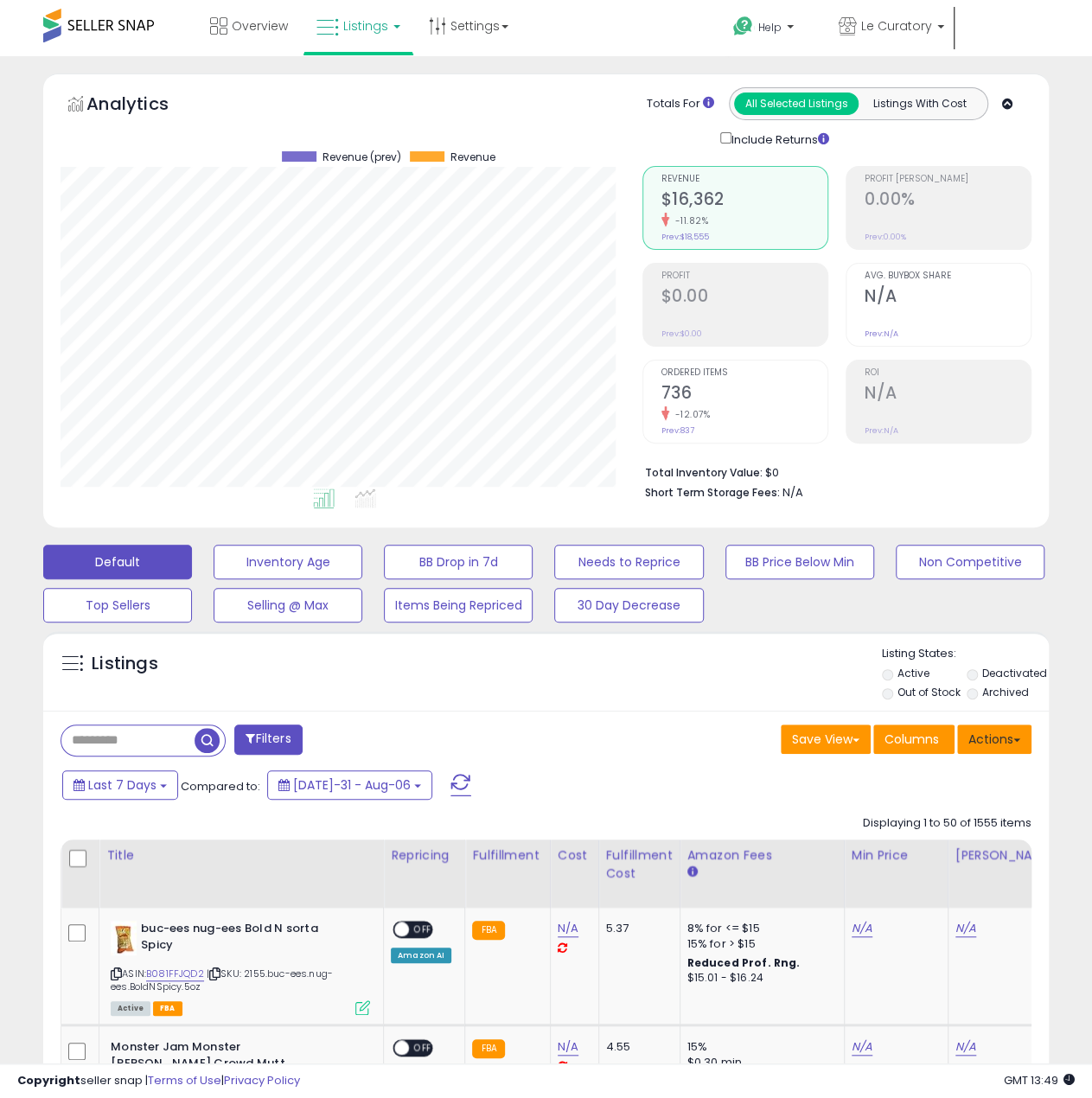
click at [1002, 737] on button "Actions" at bounding box center [994, 739] width 75 height 29
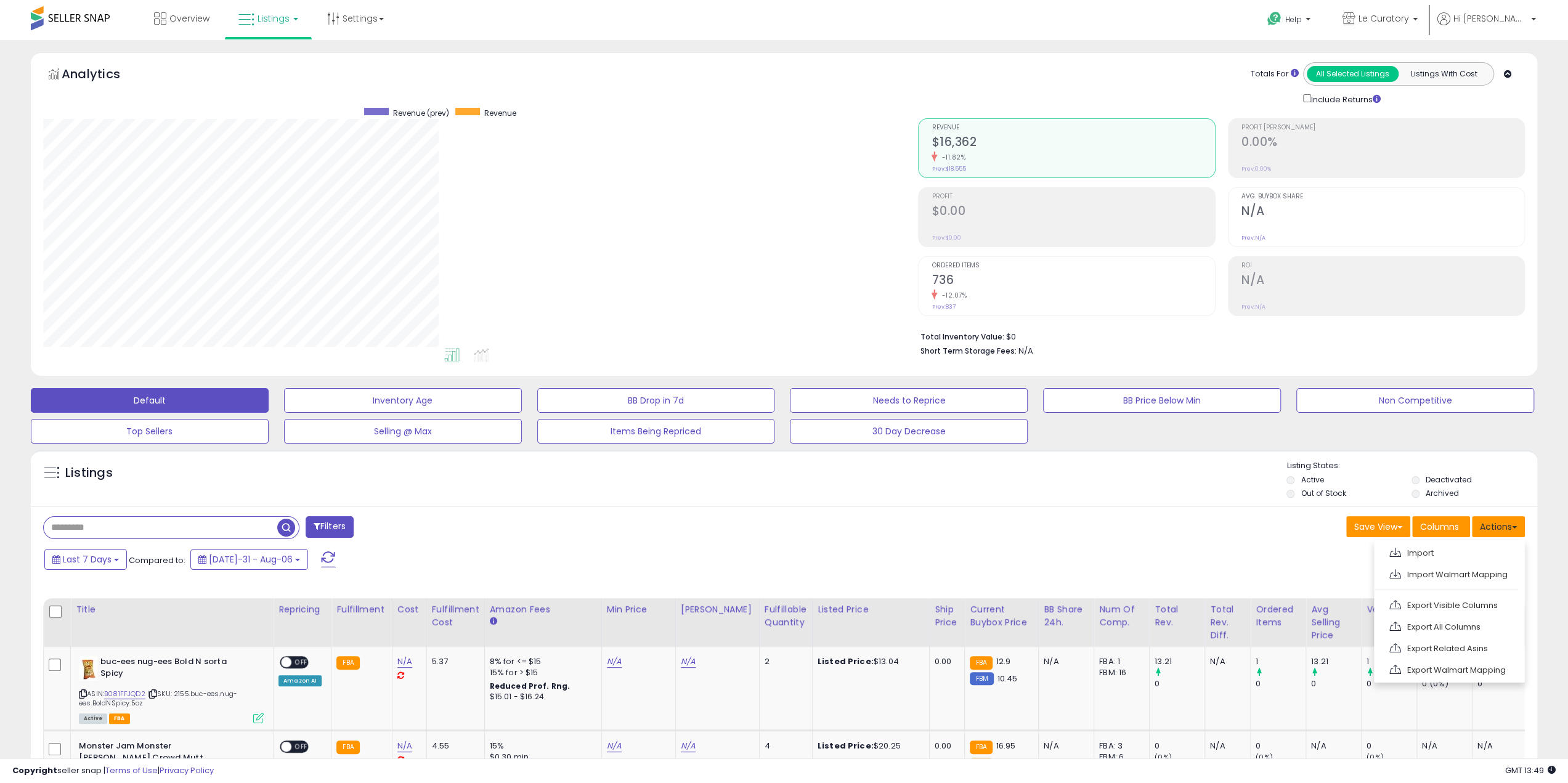
scroll to position [252, 875]
click at [787, 599] on link "Export Visible Columns" at bounding box center [1448, 605] width 135 height 19
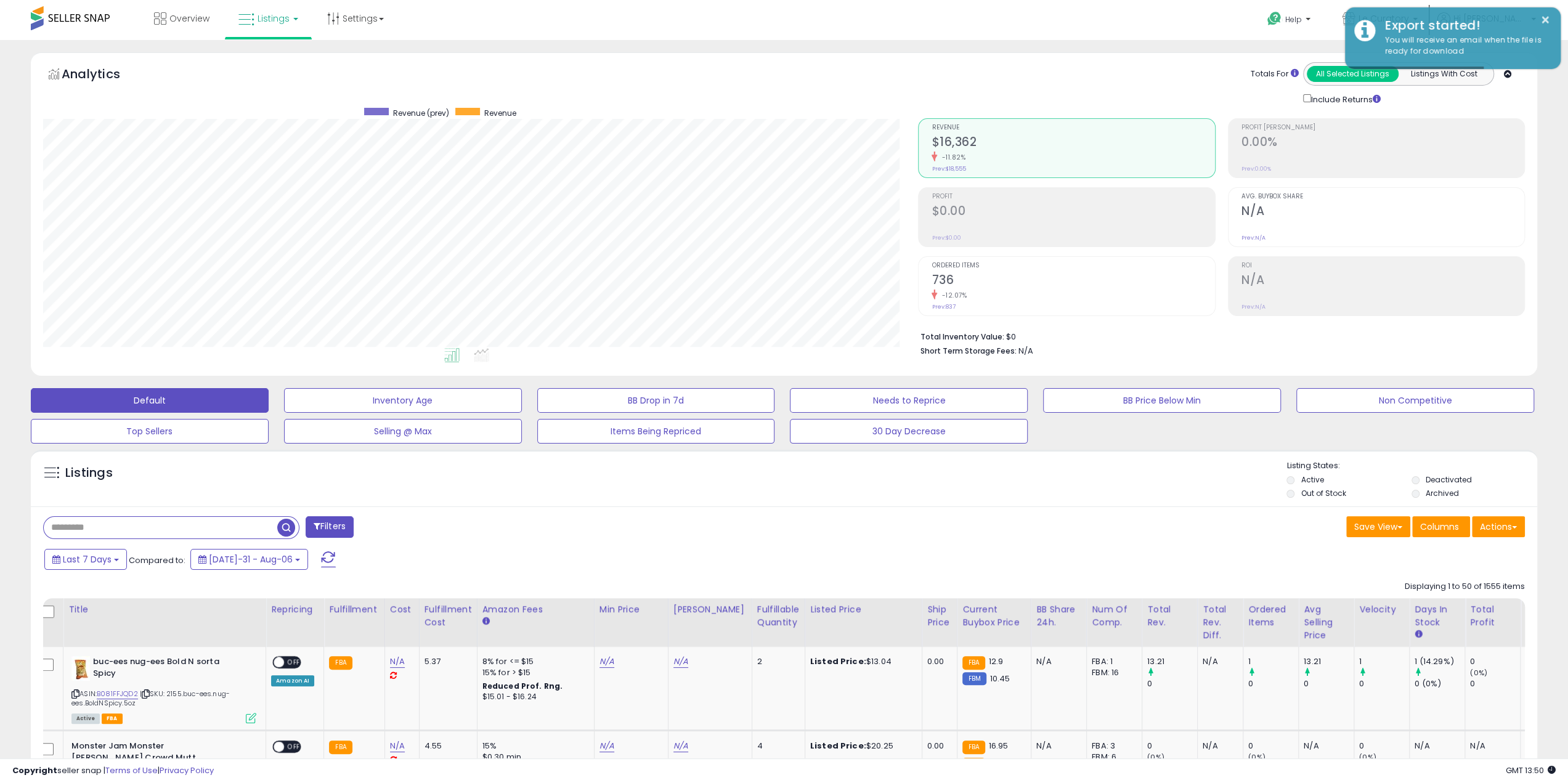
scroll to position [0, 0]
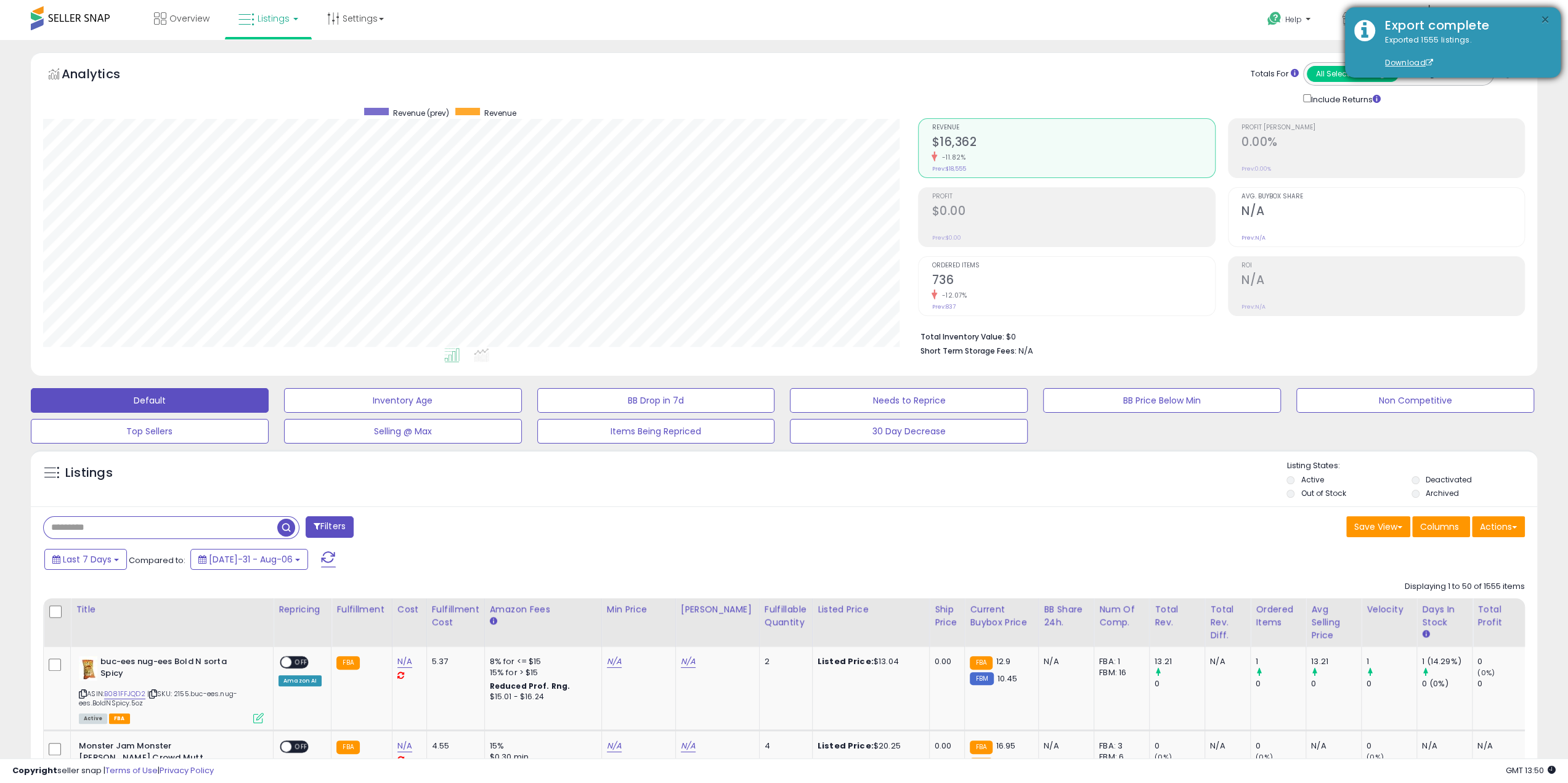
click at [787, 17] on button "×" at bounding box center [1545, 20] width 10 height 15
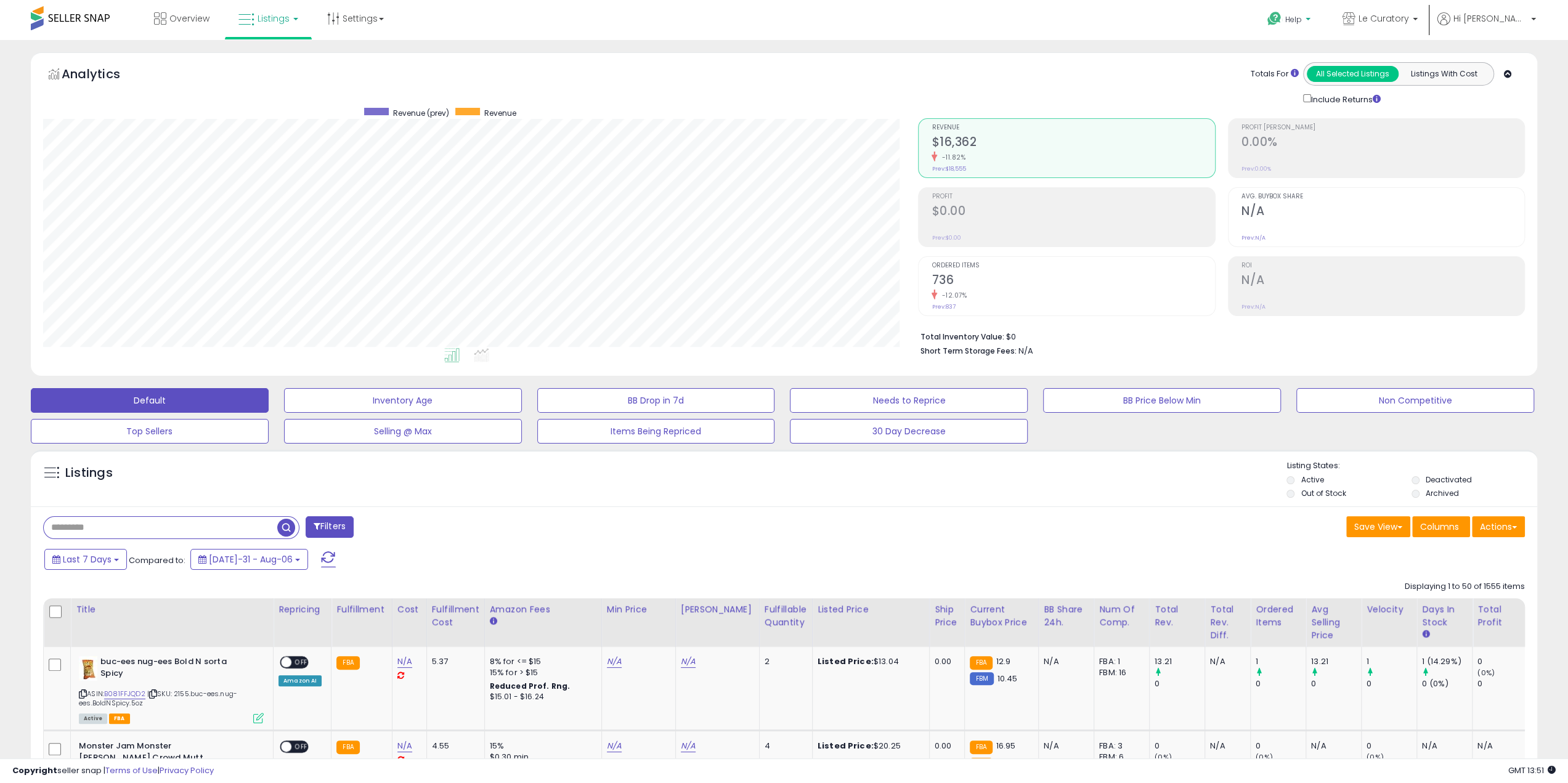
click at [787, 19] on span "Help" at bounding box center [1294, 20] width 17 height 11
click at [787, 102] on link "Search Knowledge Hub" at bounding box center [1301, 104] width 64 height 24
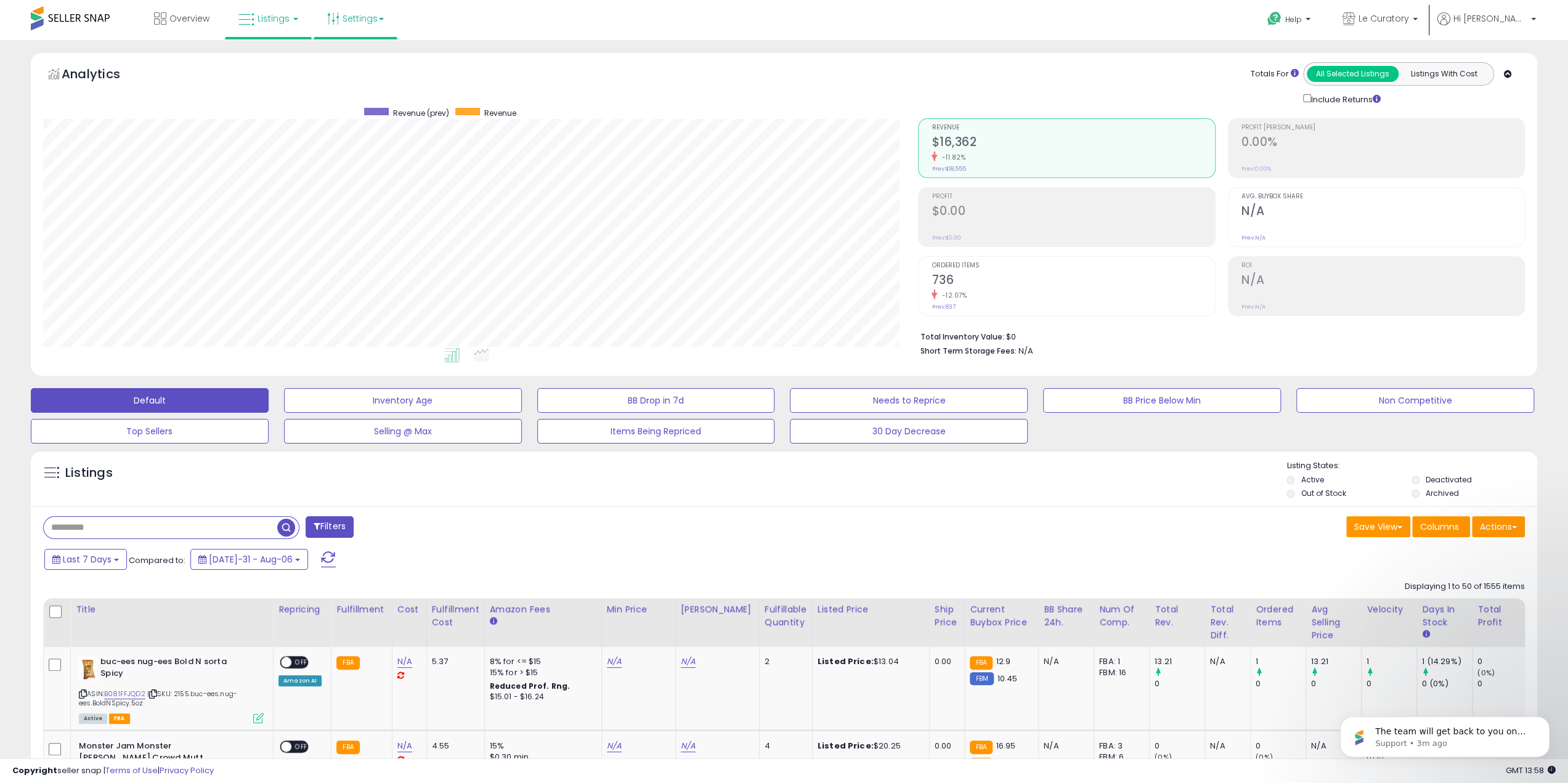
click at [356, 24] on link "Settings" at bounding box center [356, 18] width 75 height 37
click at [368, 61] on link "Store settings" at bounding box center [357, 62] width 55 height 11
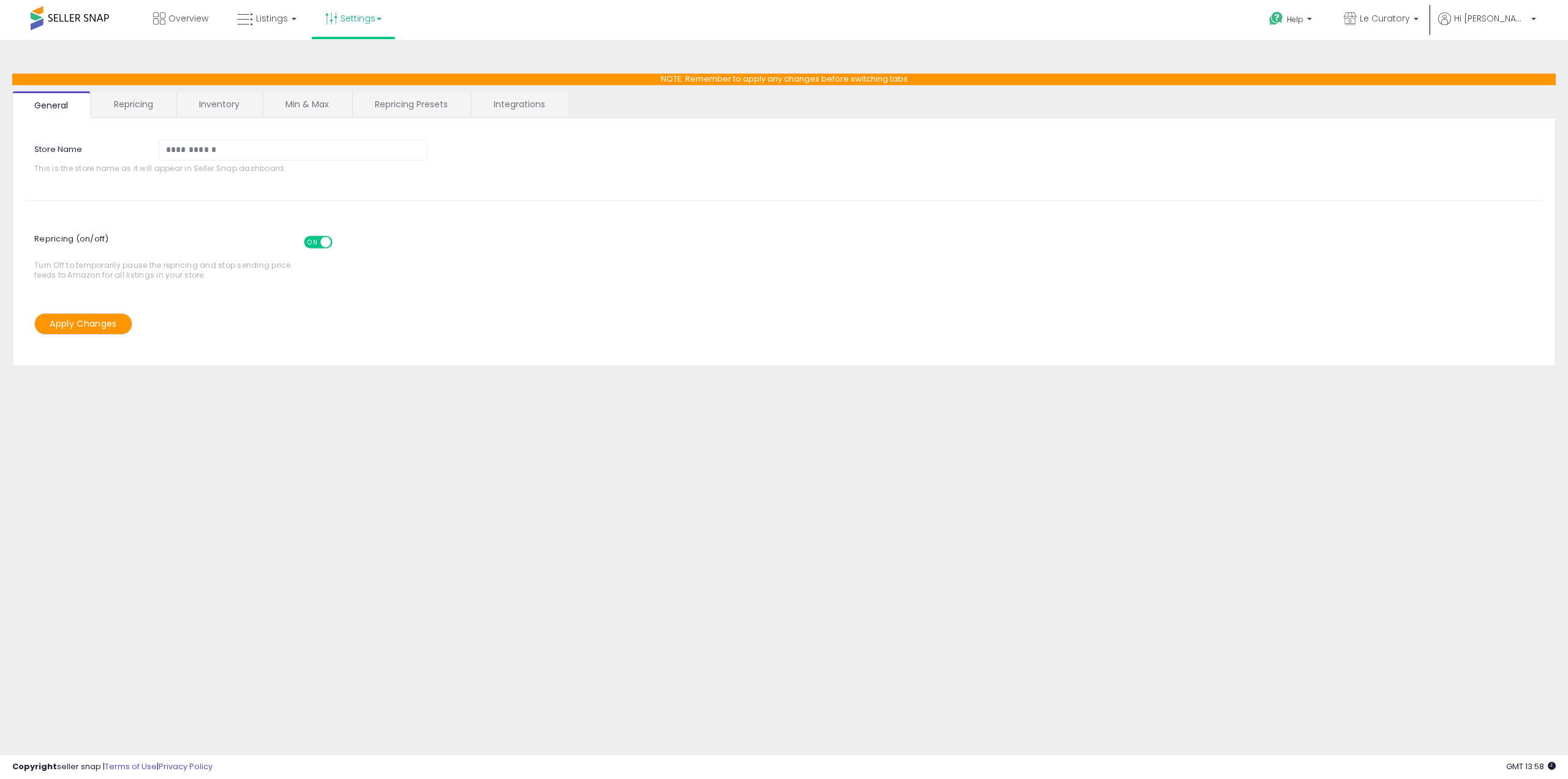
click at [393, 109] on link "Repricing Presets" at bounding box center [411, 104] width 117 height 25
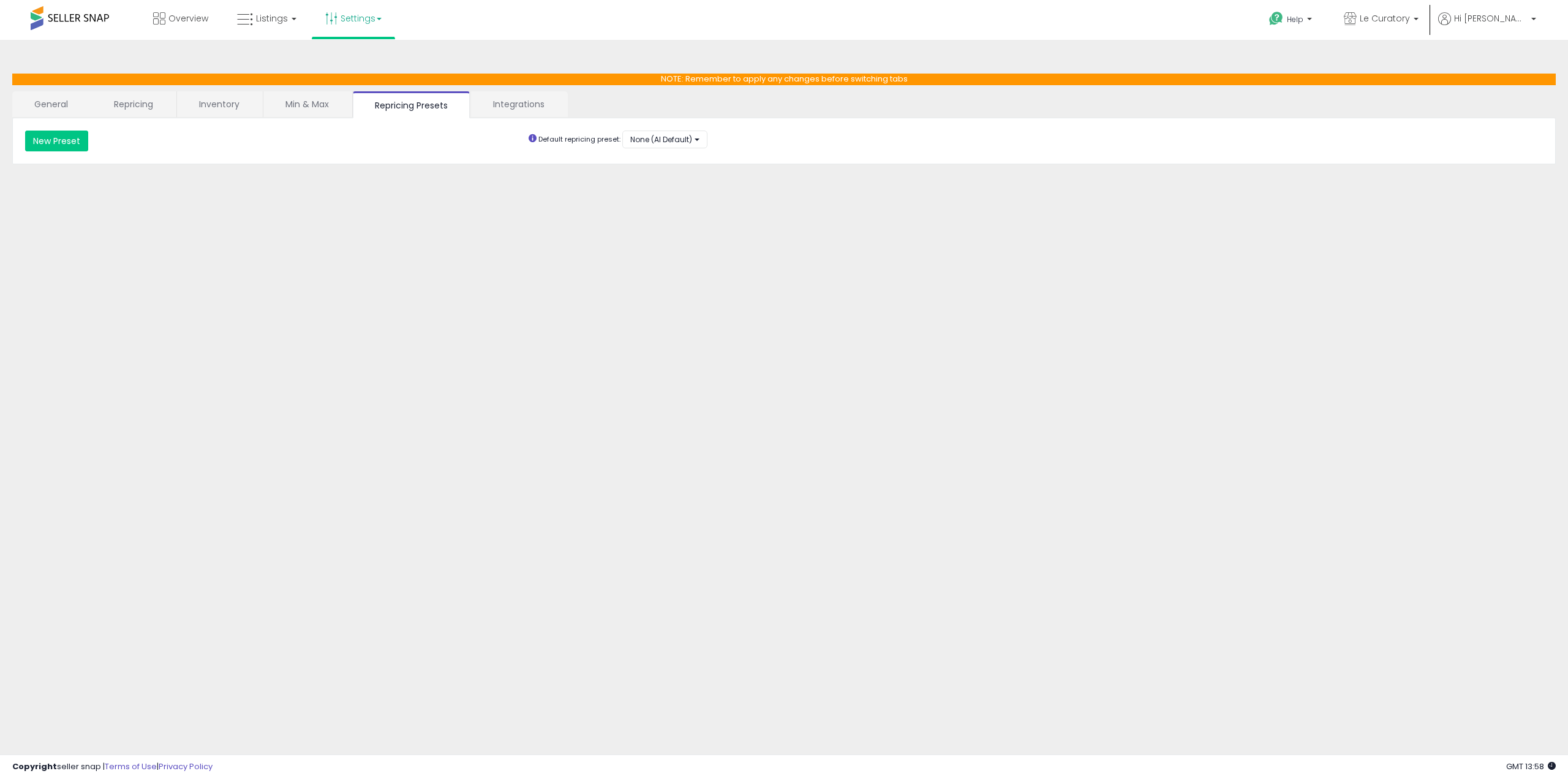
click at [506, 104] on link "Integrations" at bounding box center [519, 104] width 96 height 25
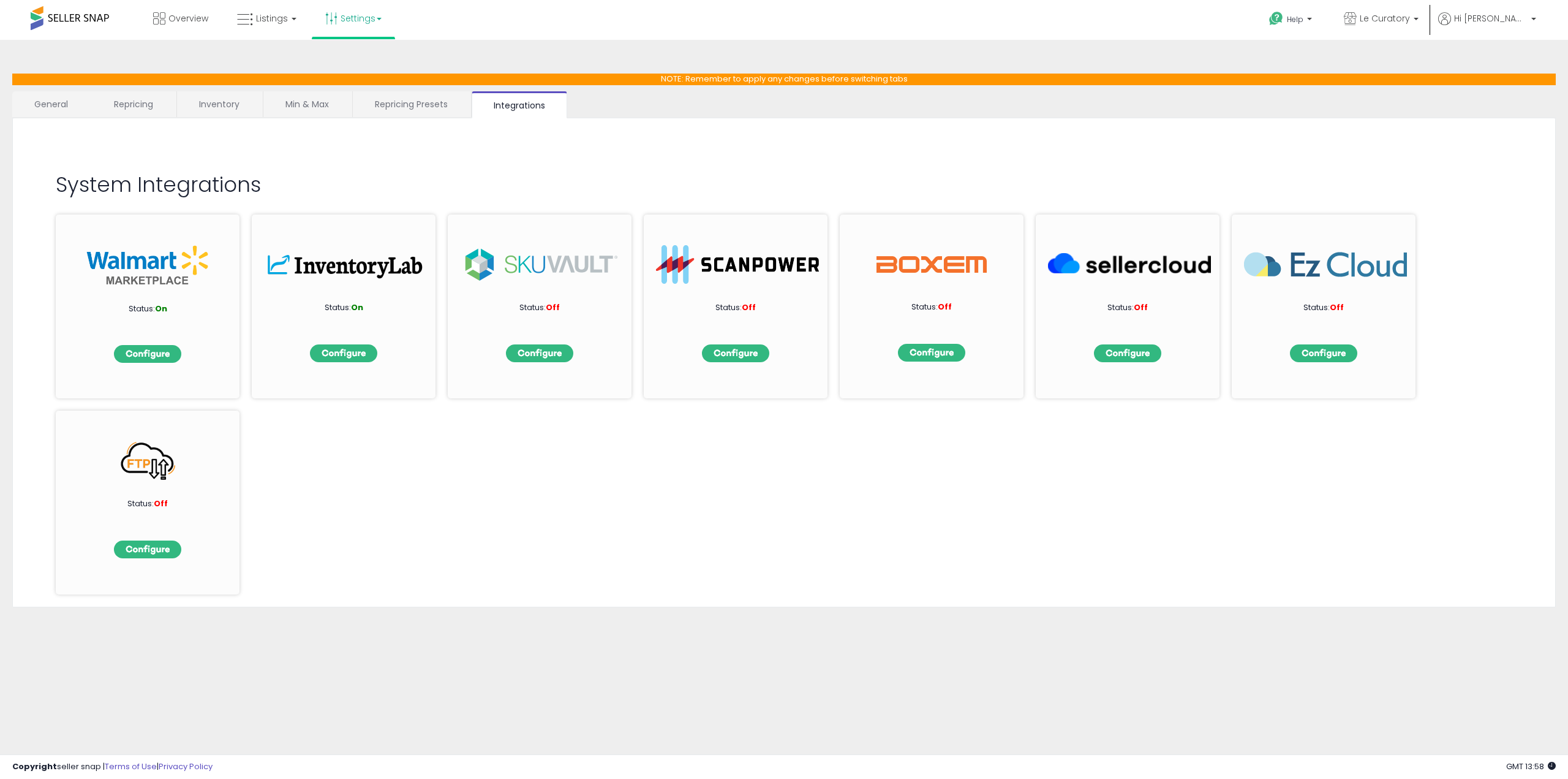
click at [230, 104] on link "Inventory" at bounding box center [219, 104] width 84 height 25
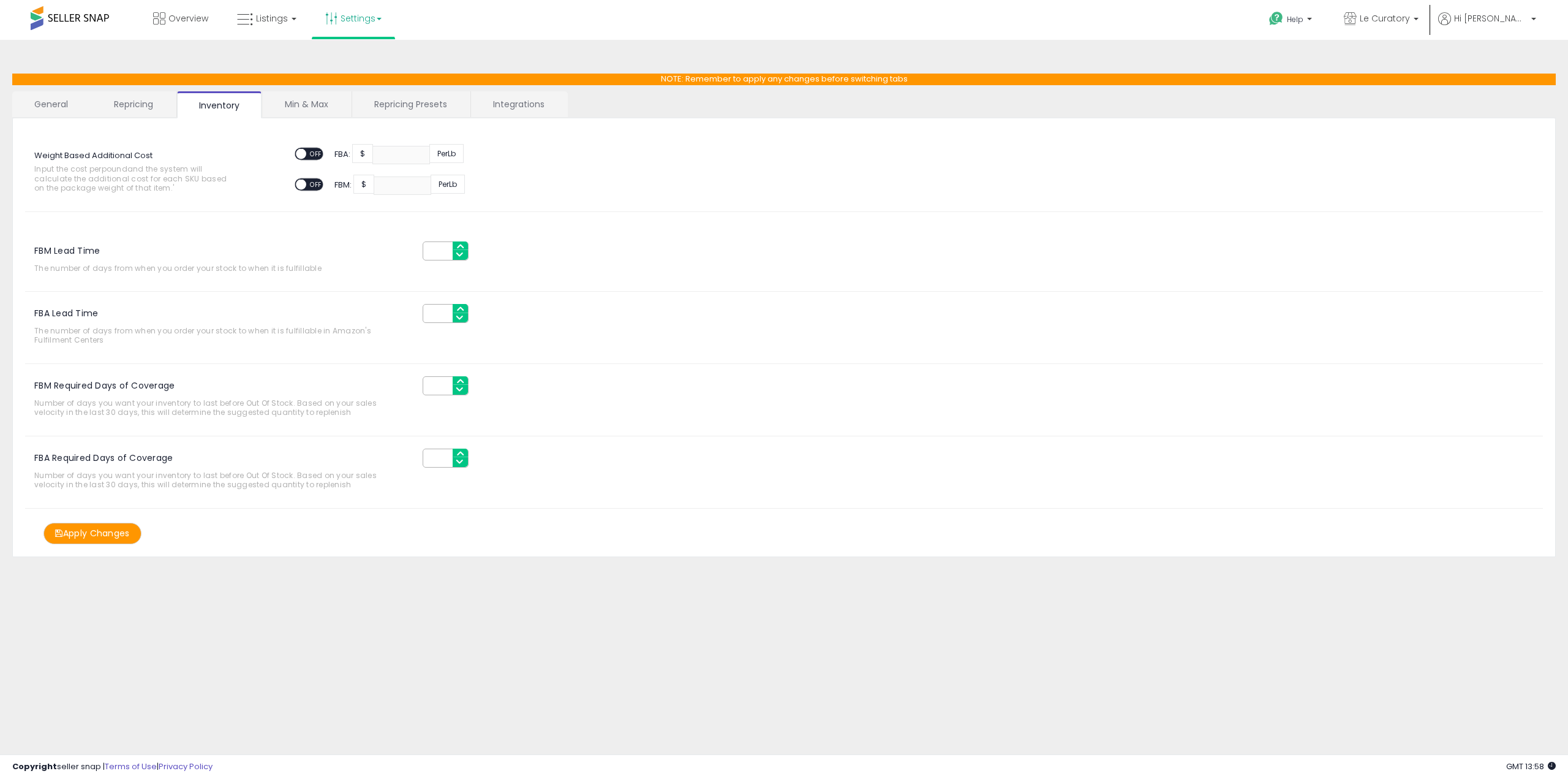
click at [289, 100] on link "Min & Max" at bounding box center [307, 104] width 88 height 25
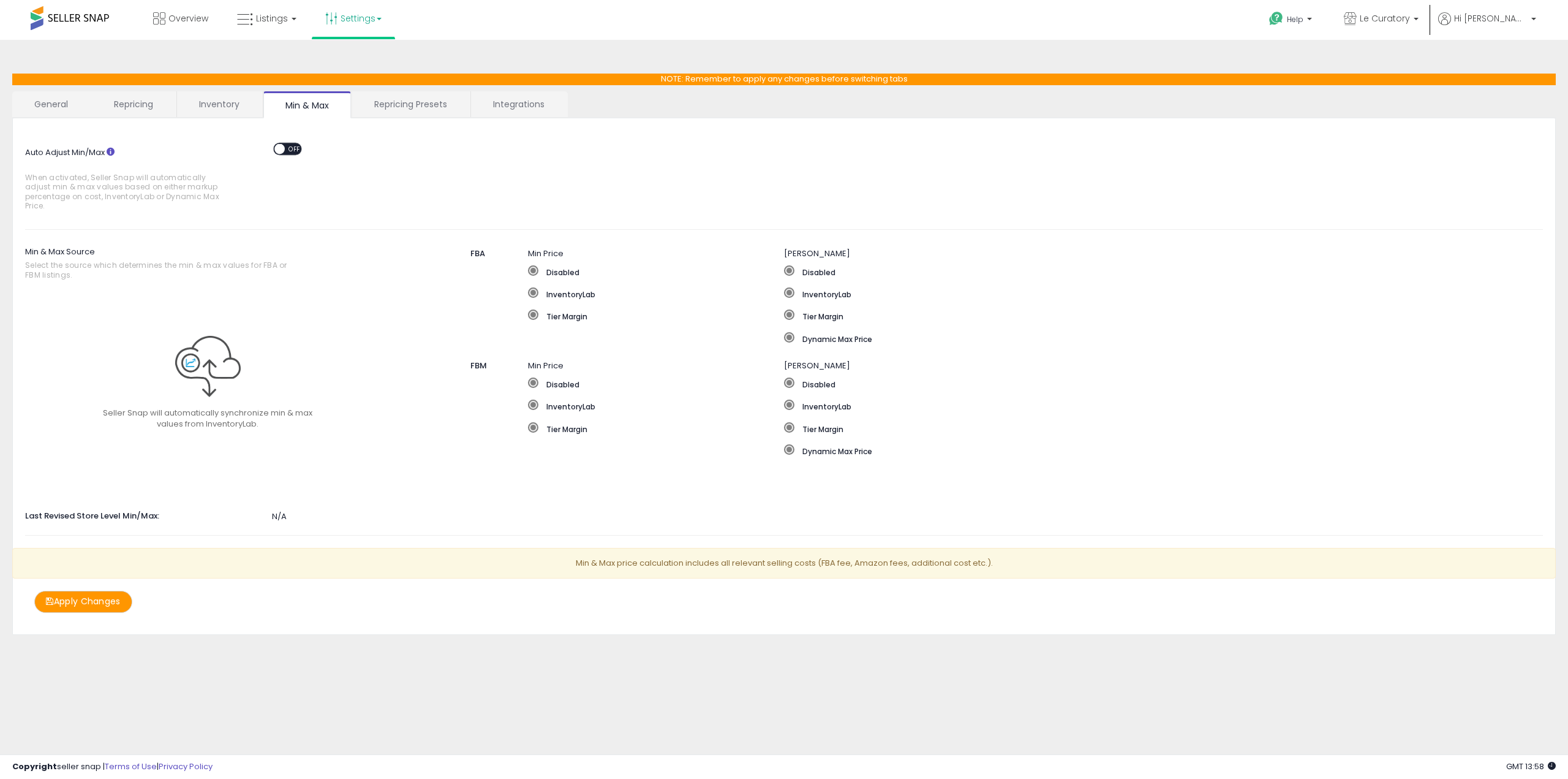
click at [550, 296] on label "InventoryLab" at bounding box center [656, 293] width 256 height 12
click at [534, 291] on span at bounding box center [534, 293] width 11 height 11
click at [534, 272] on span at bounding box center [534, 271] width 11 height 11
click at [227, 106] on link "Inventory" at bounding box center [219, 104] width 84 height 25
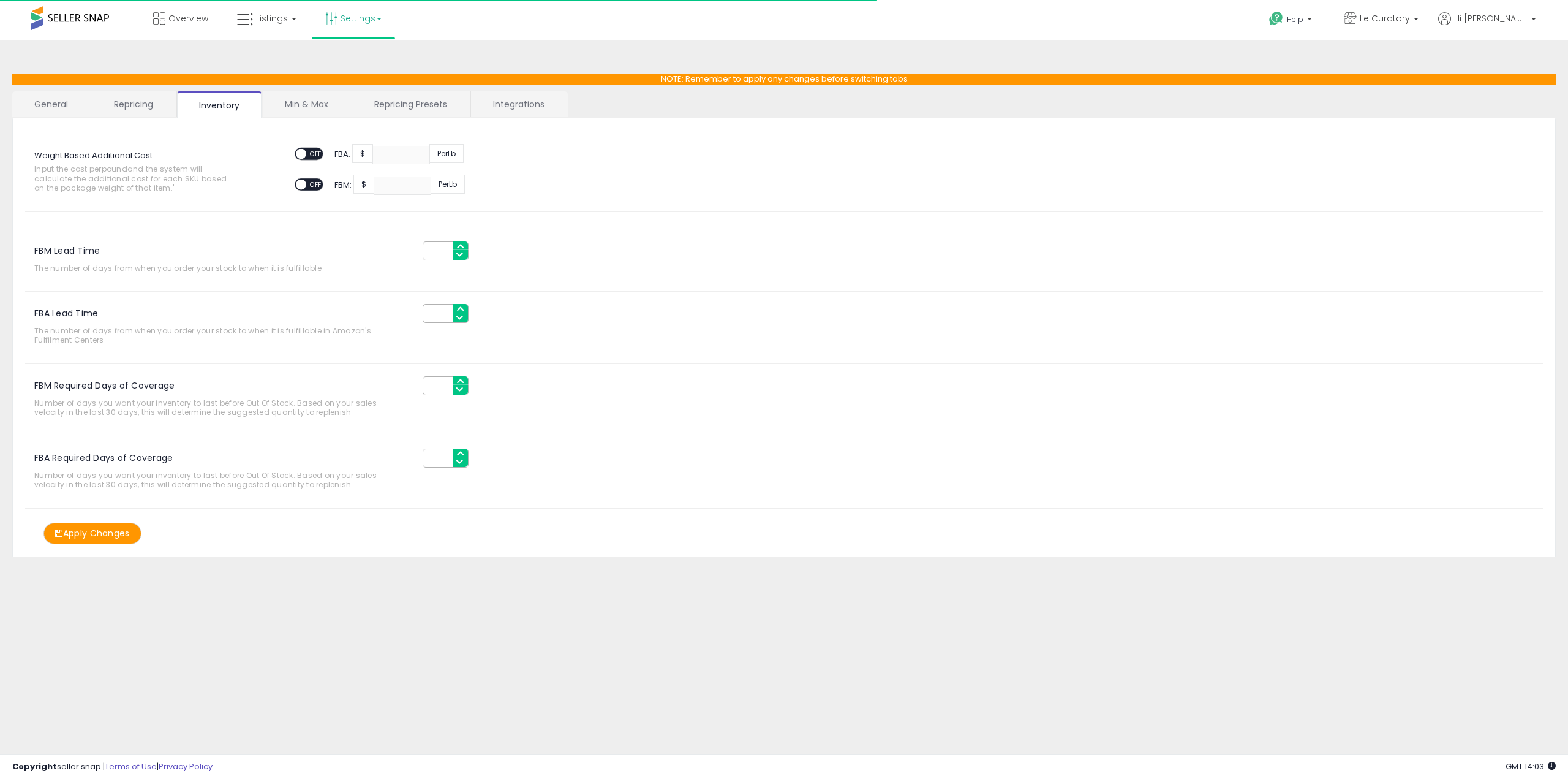
click at [131, 111] on link "Repricing" at bounding box center [133, 104] width 83 height 25
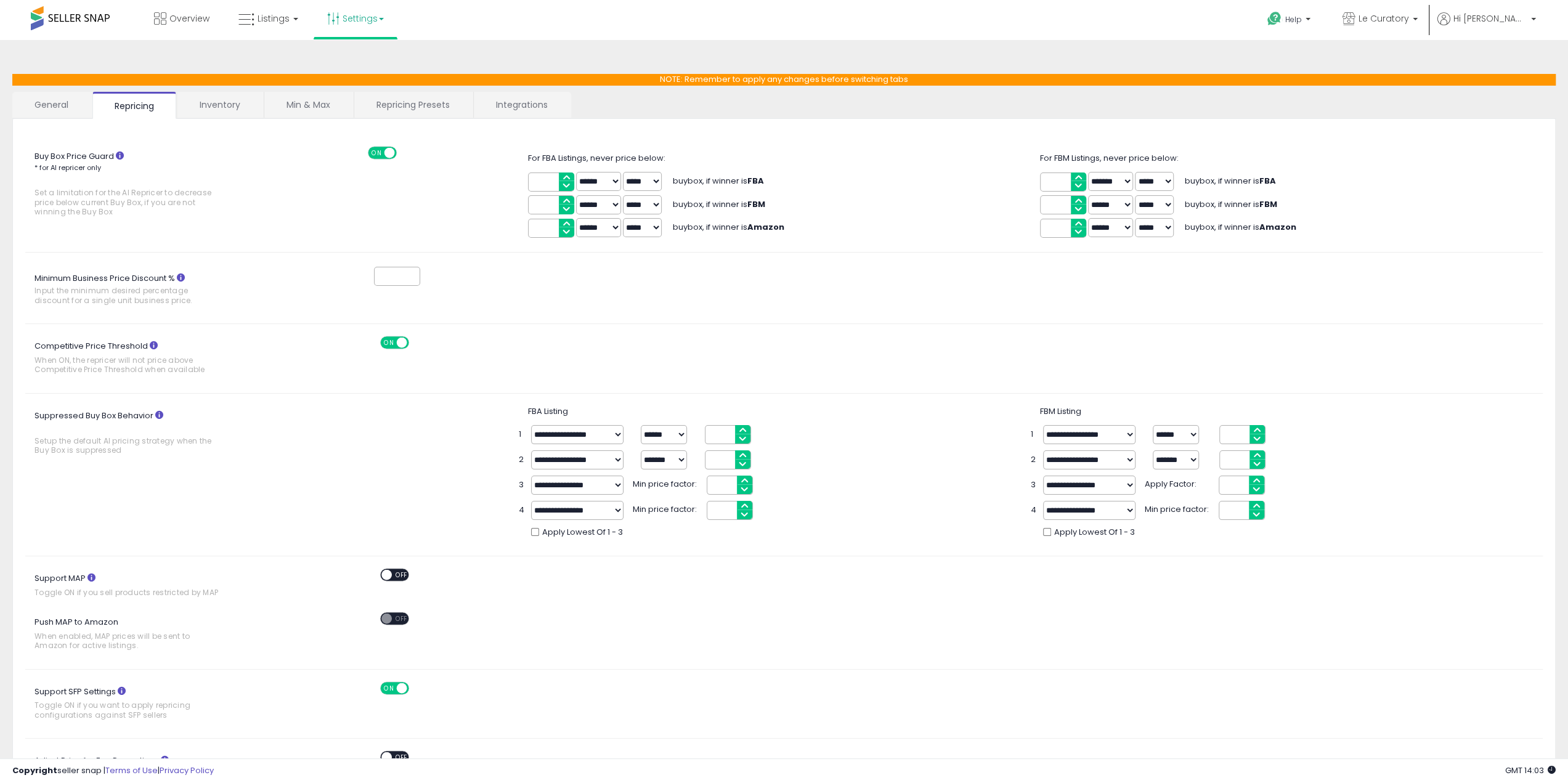
click at [400, 105] on link "Repricing Presets" at bounding box center [413, 104] width 118 height 26
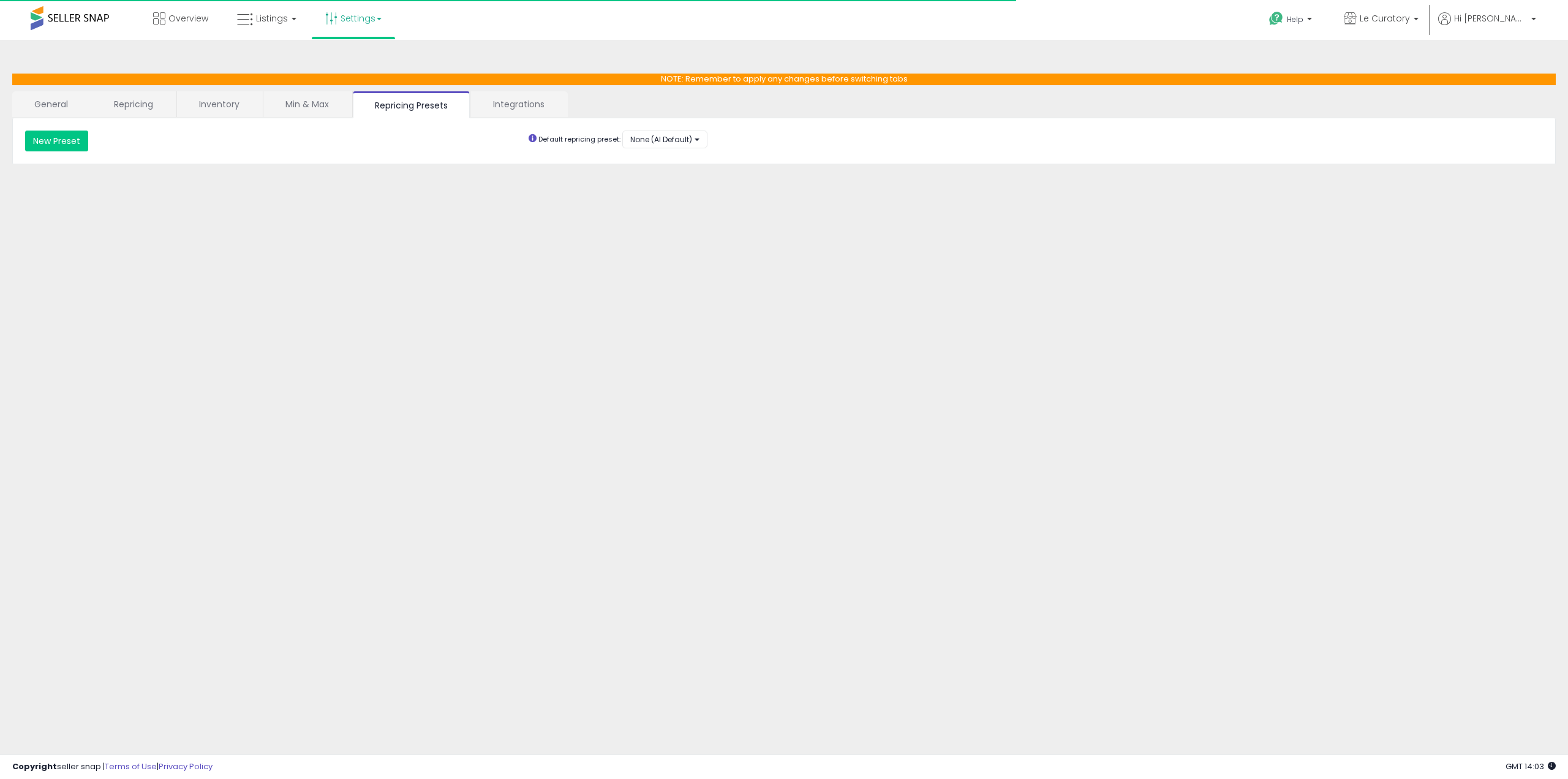
click at [223, 107] on link "Inventory" at bounding box center [219, 104] width 84 height 25
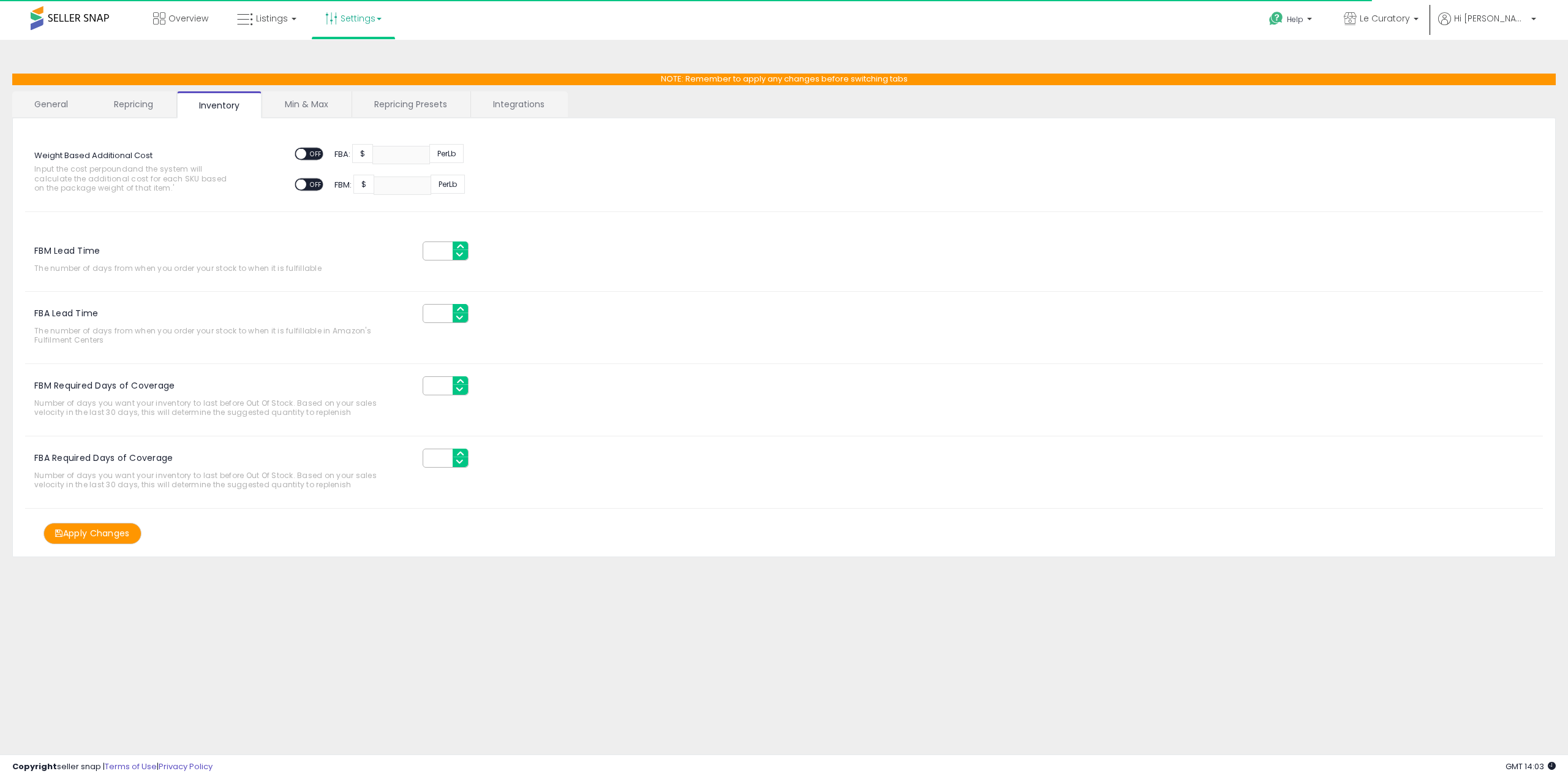
click at [277, 106] on link "Min & Max" at bounding box center [307, 104] width 88 height 25
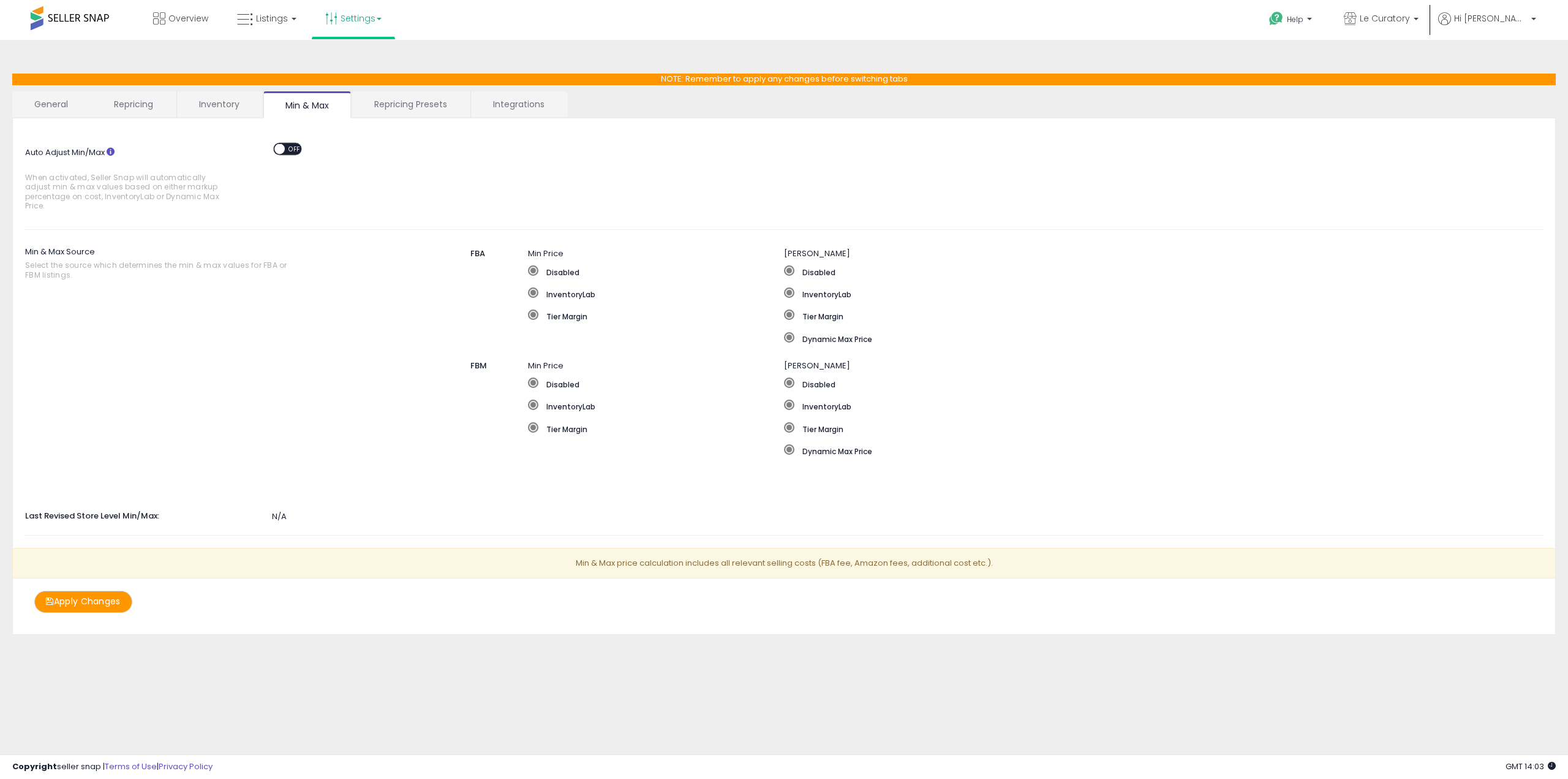
click at [508, 109] on link "Integrations" at bounding box center [519, 104] width 96 height 25
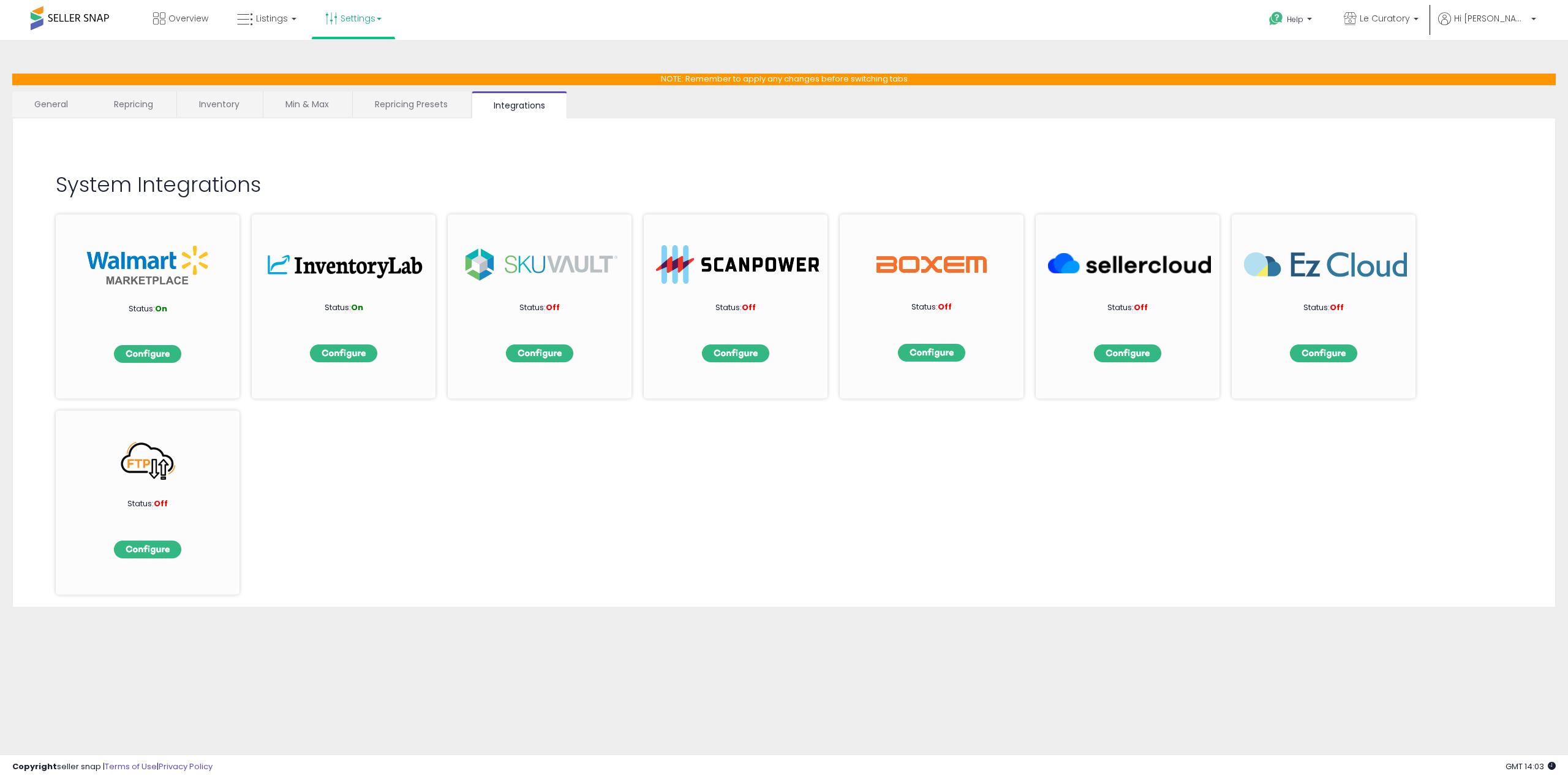
click at [429, 104] on link "Repricing Presets" at bounding box center [411, 104] width 117 height 25
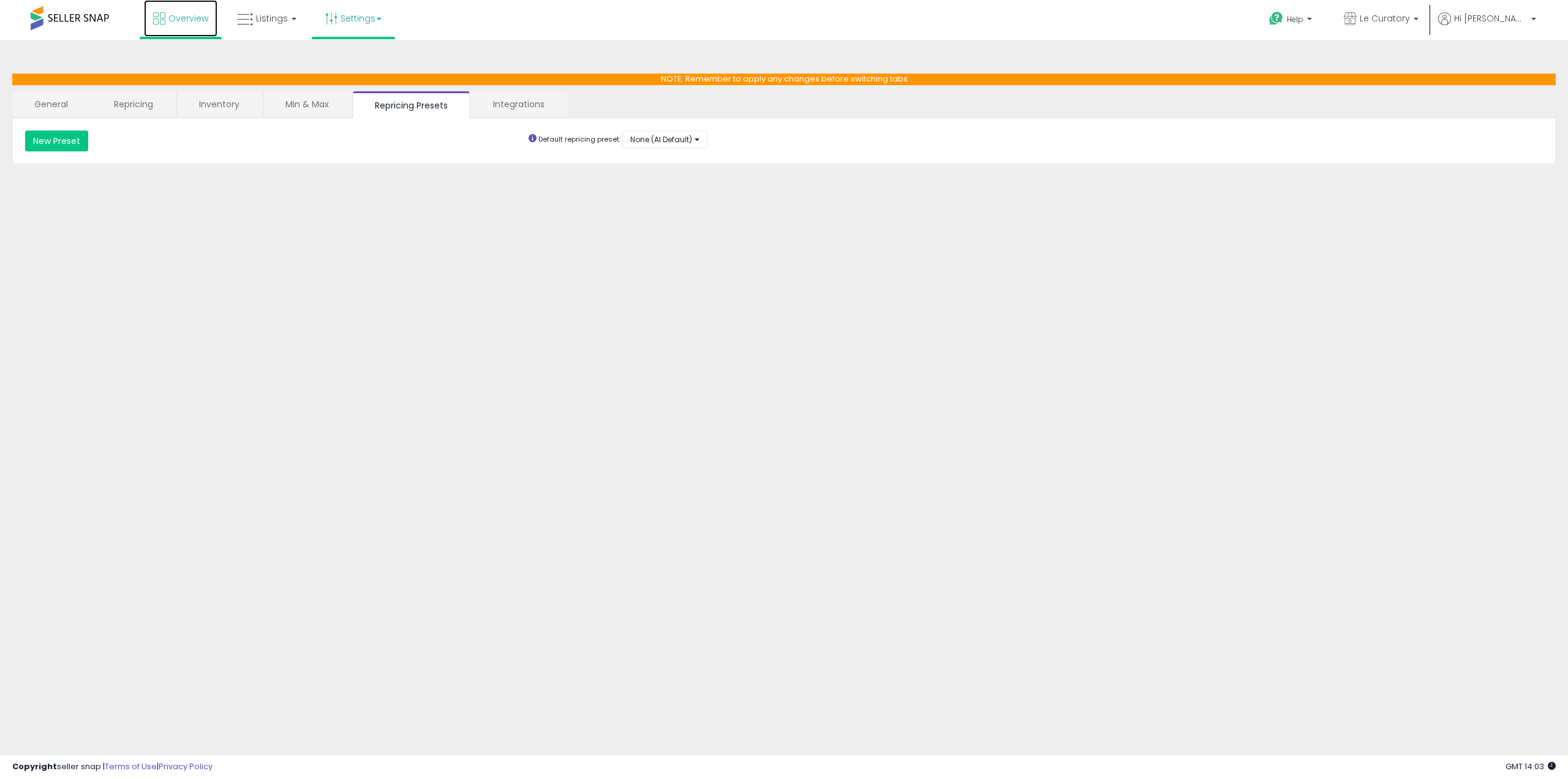
click at [183, 17] on span "Overview" at bounding box center [188, 18] width 40 height 12
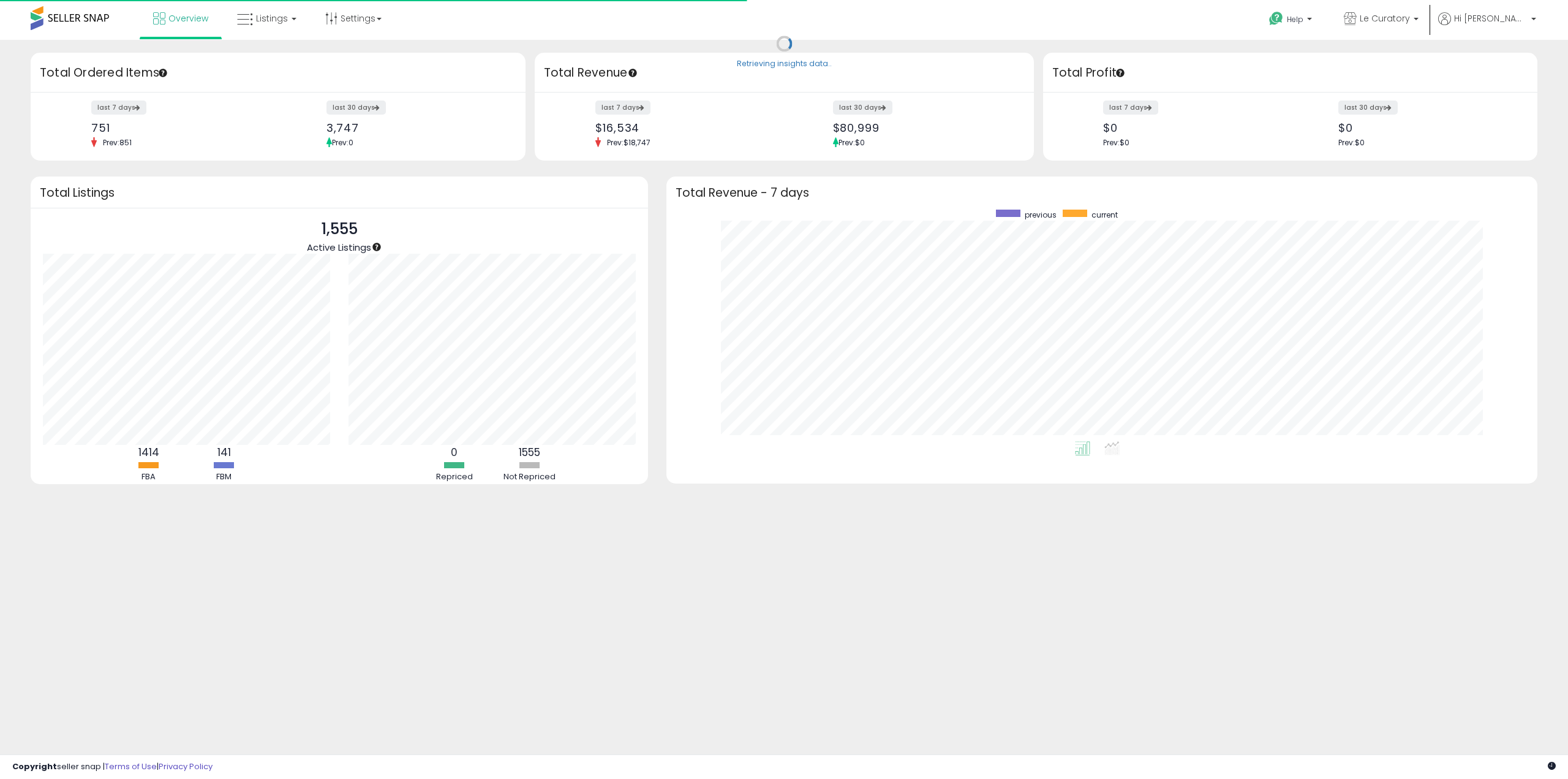
scroll to position [232, 846]
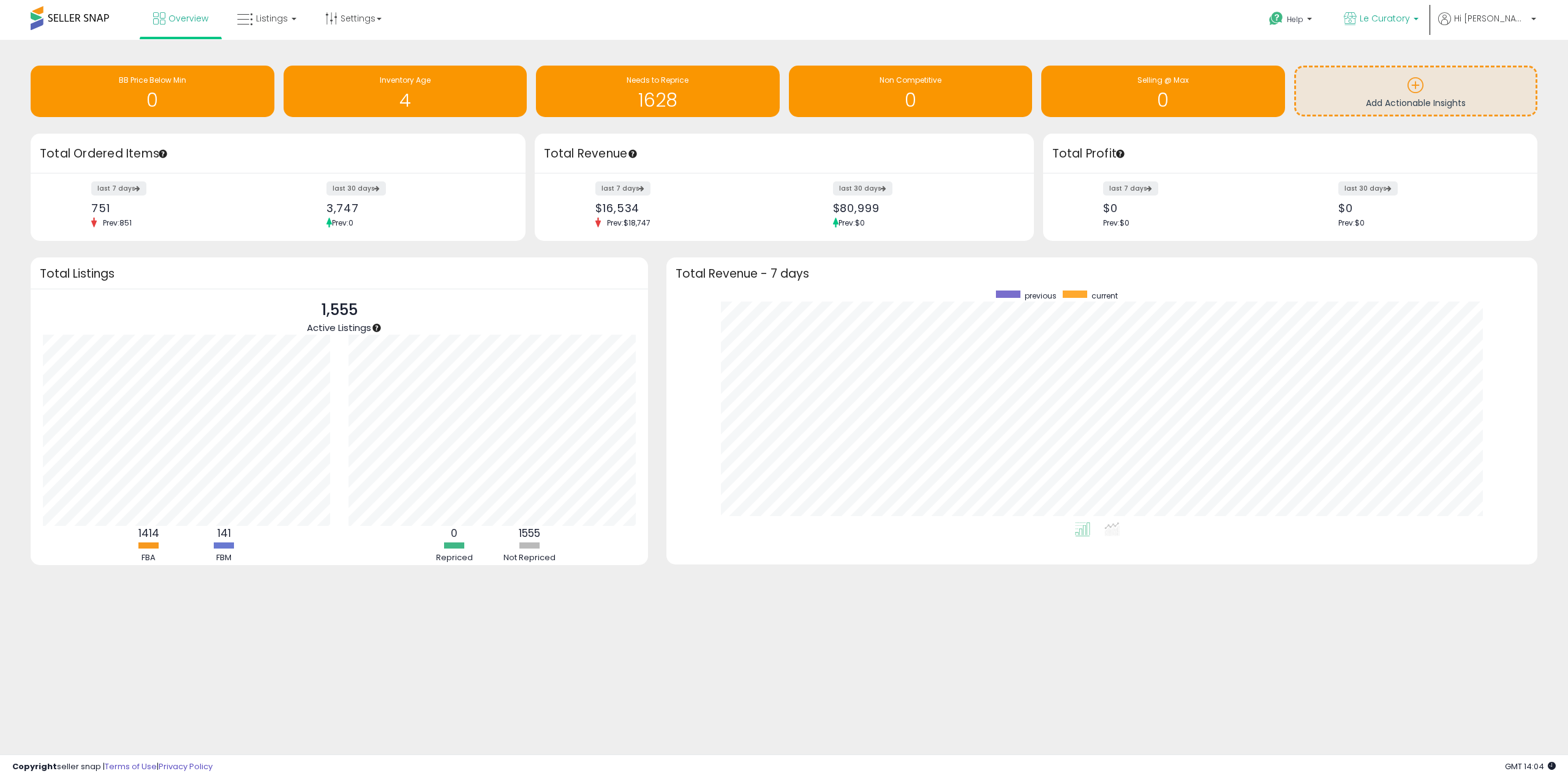
click at [1410, 13] on span "Le Curatory" at bounding box center [1385, 18] width 50 height 12
click at [1302, 57] on span "Le Curatory" at bounding box center [1274, 56] width 56 height 11
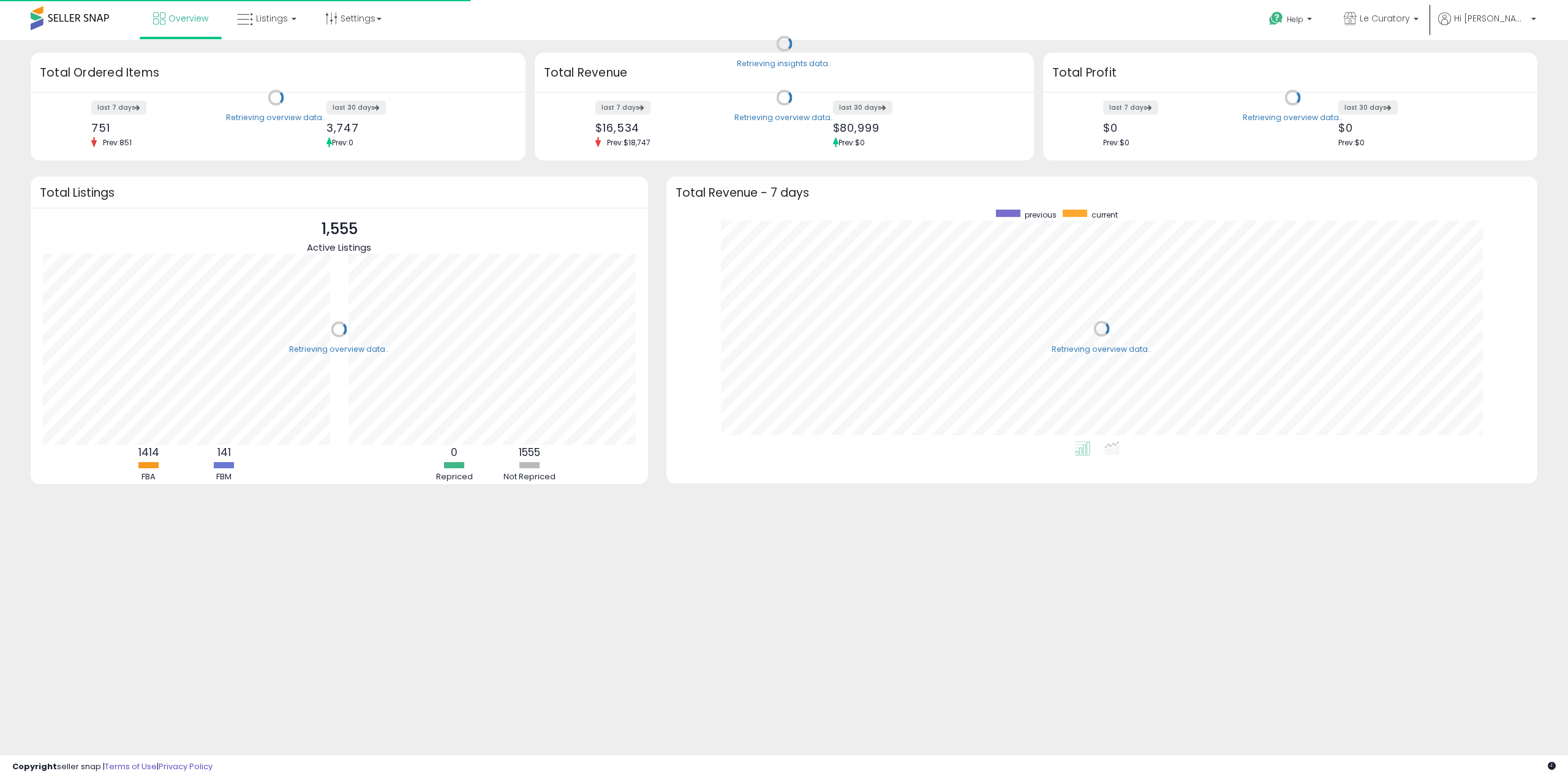
scroll to position [232, 846]
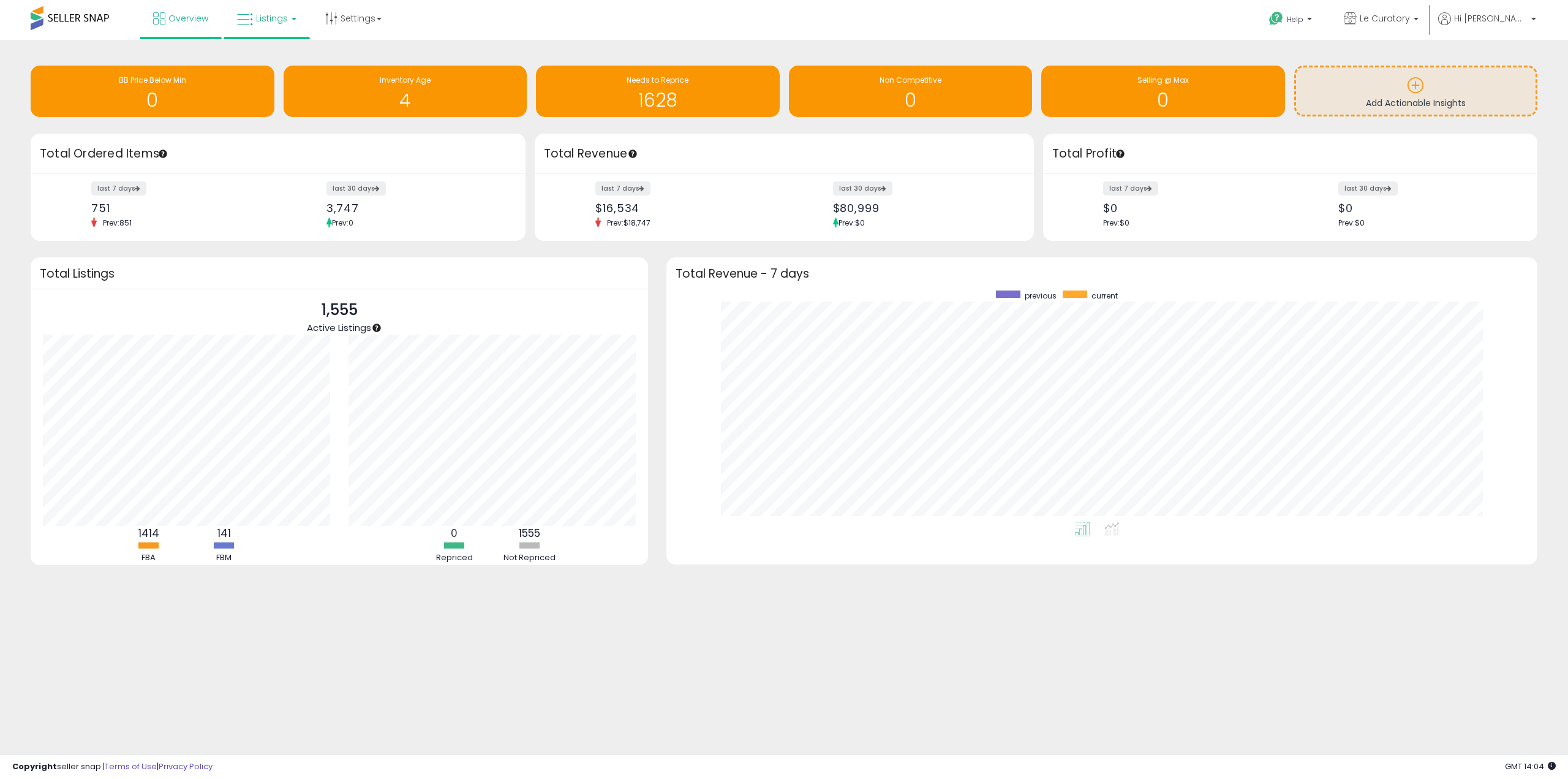
click at [278, 19] on span "Listings" at bounding box center [272, 18] width 32 height 12
click at [271, 114] on icon at bounding box center [278, 107] width 64 height 18
